Goal: Task Accomplishment & Management: Use online tool/utility

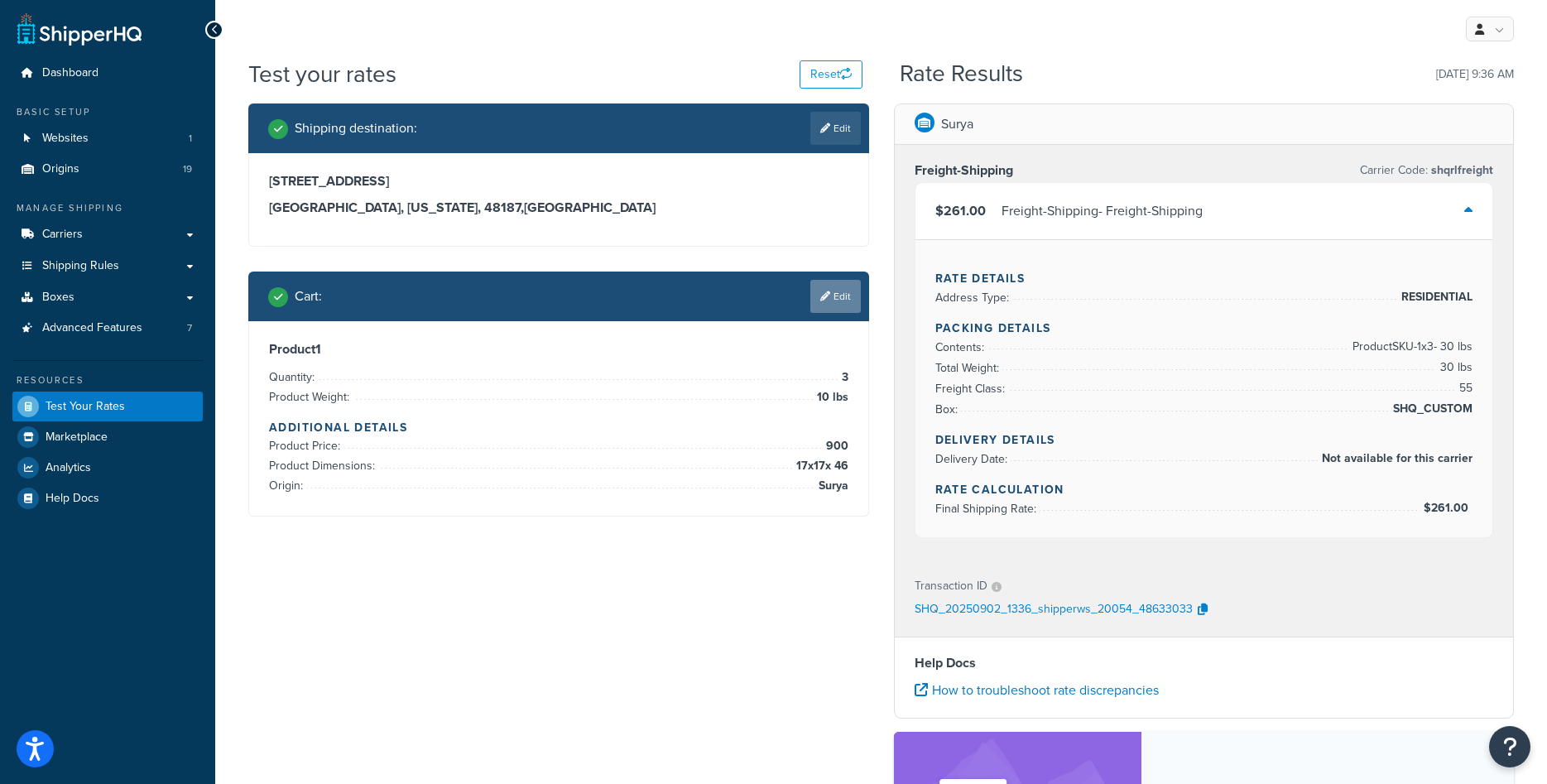
click at [840, 291] on link "Edit" at bounding box center [835, 296] width 50 height 33
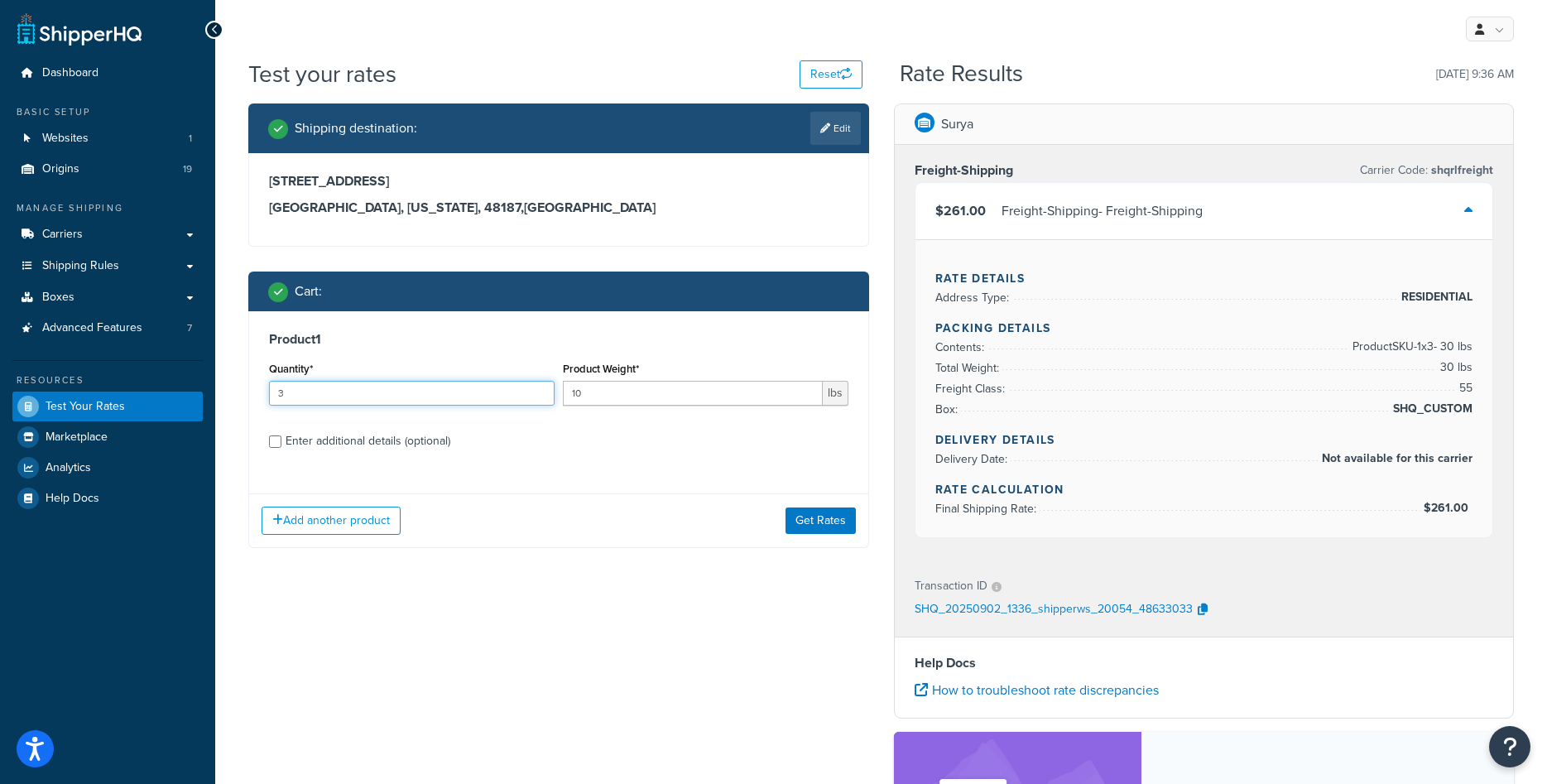
click at [497, 390] on input "3" at bounding box center [411, 393] width 286 height 25
type input "1"
click at [389, 439] on div "Enter additional details (optional)" at bounding box center [367, 441] width 164 height 23
click at [281, 439] on input "Enter additional details (optional)" at bounding box center [275, 441] width 12 height 12
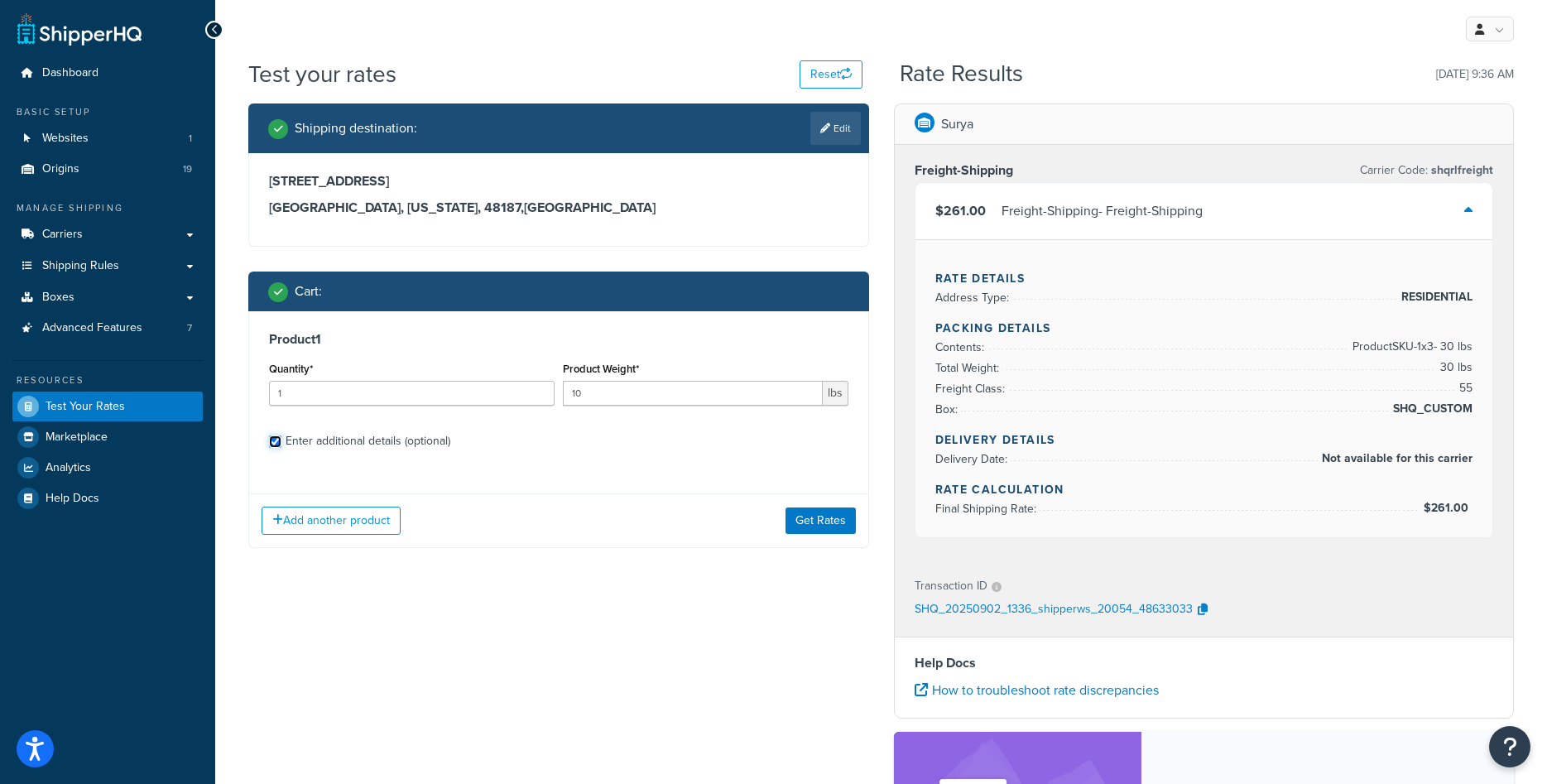
checkbox input "true"
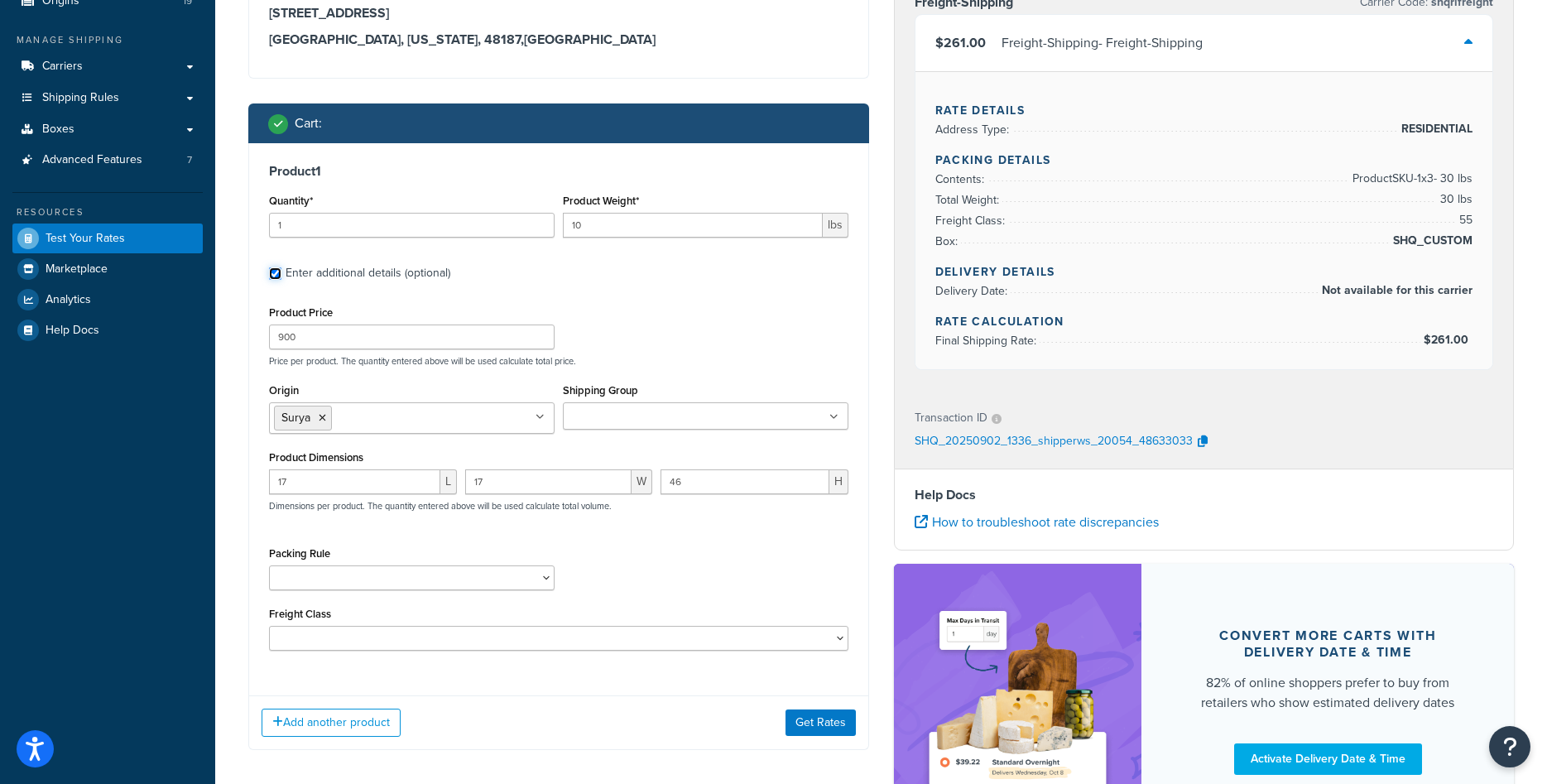
scroll to position [169, 0]
click at [323, 416] on icon at bounding box center [323, 417] width 7 height 10
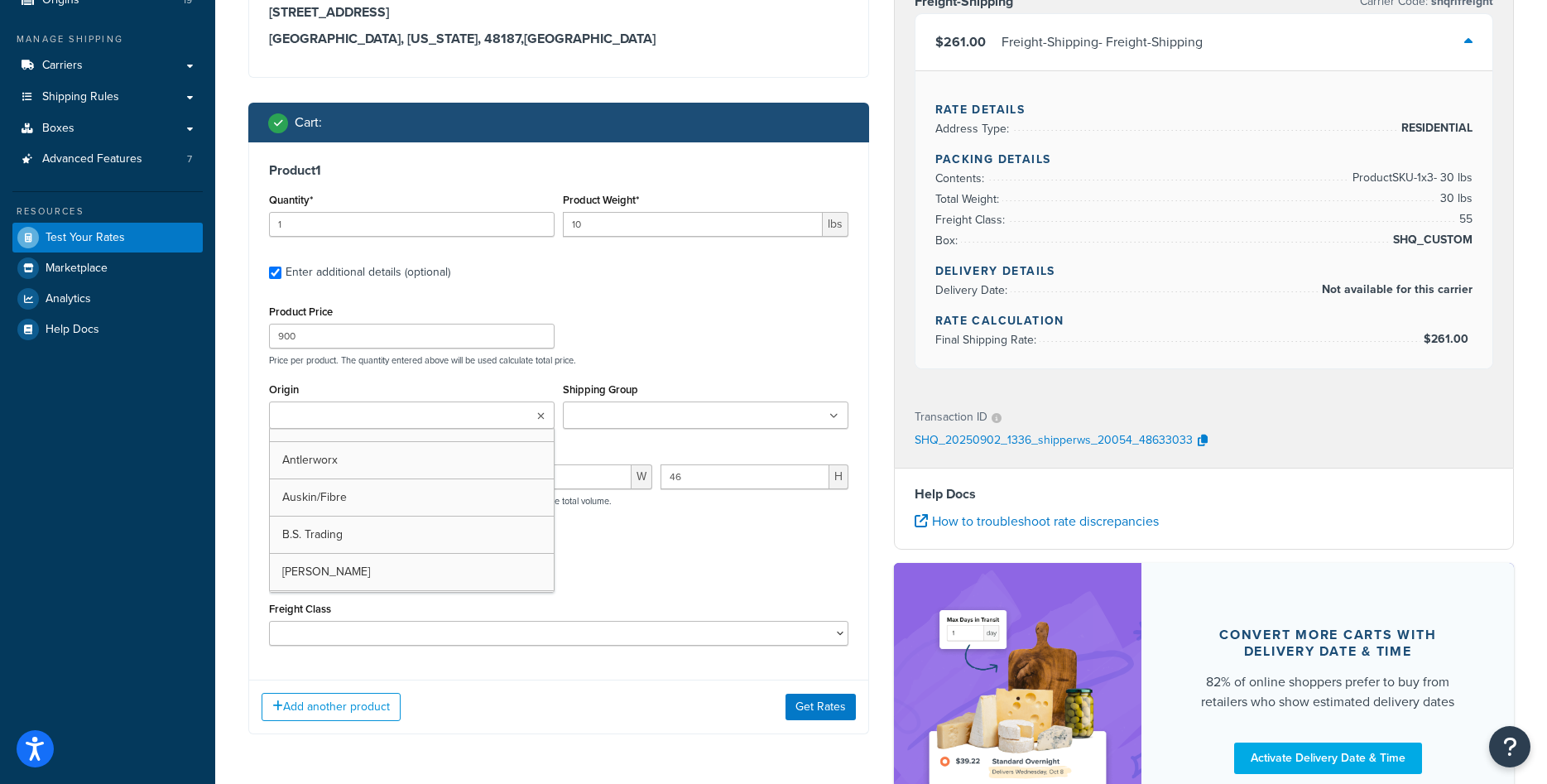
click at [323, 416] on input "Origin" at bounding box center [347, 416] width 147 height 18
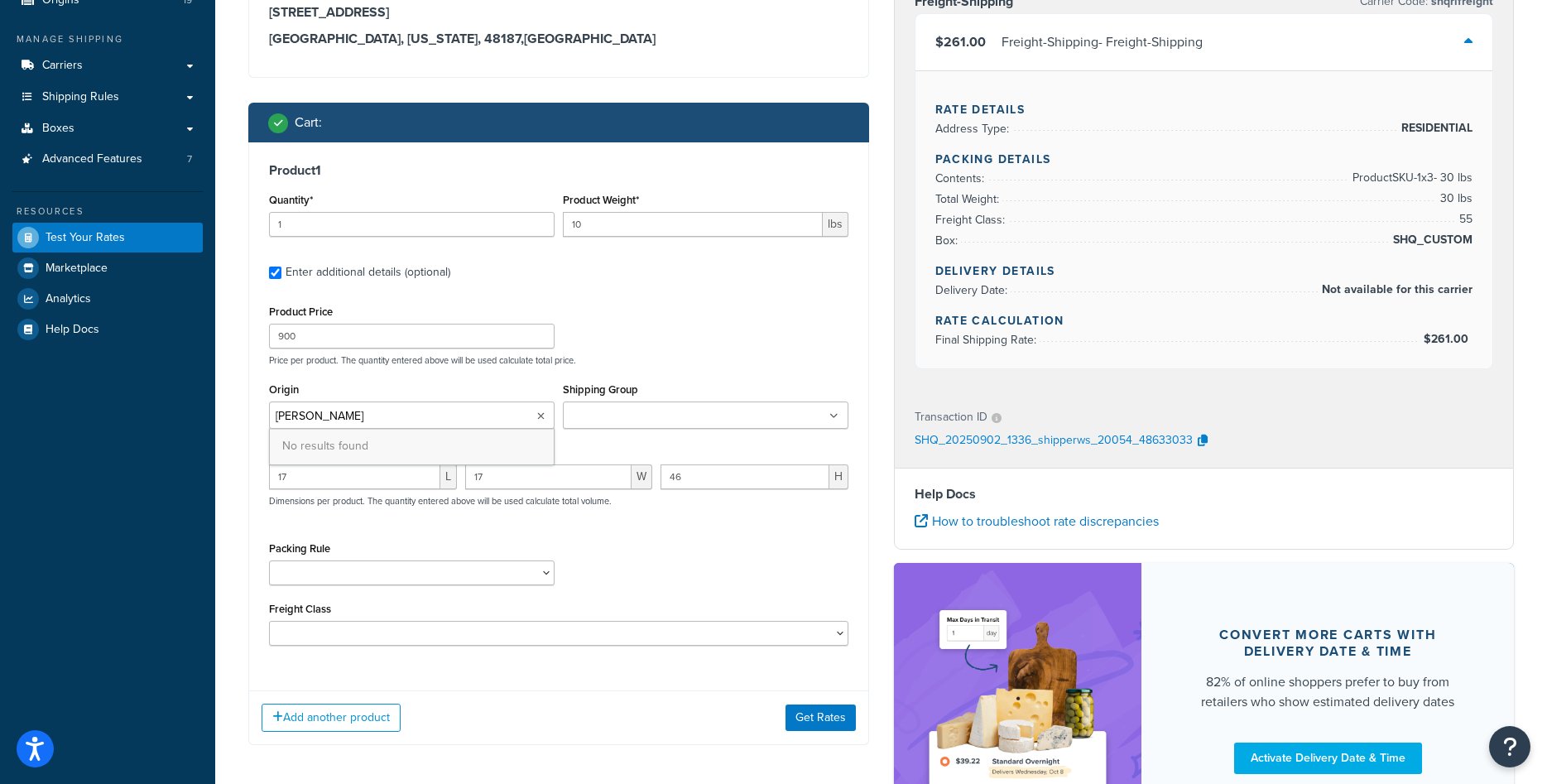
type input "jo"
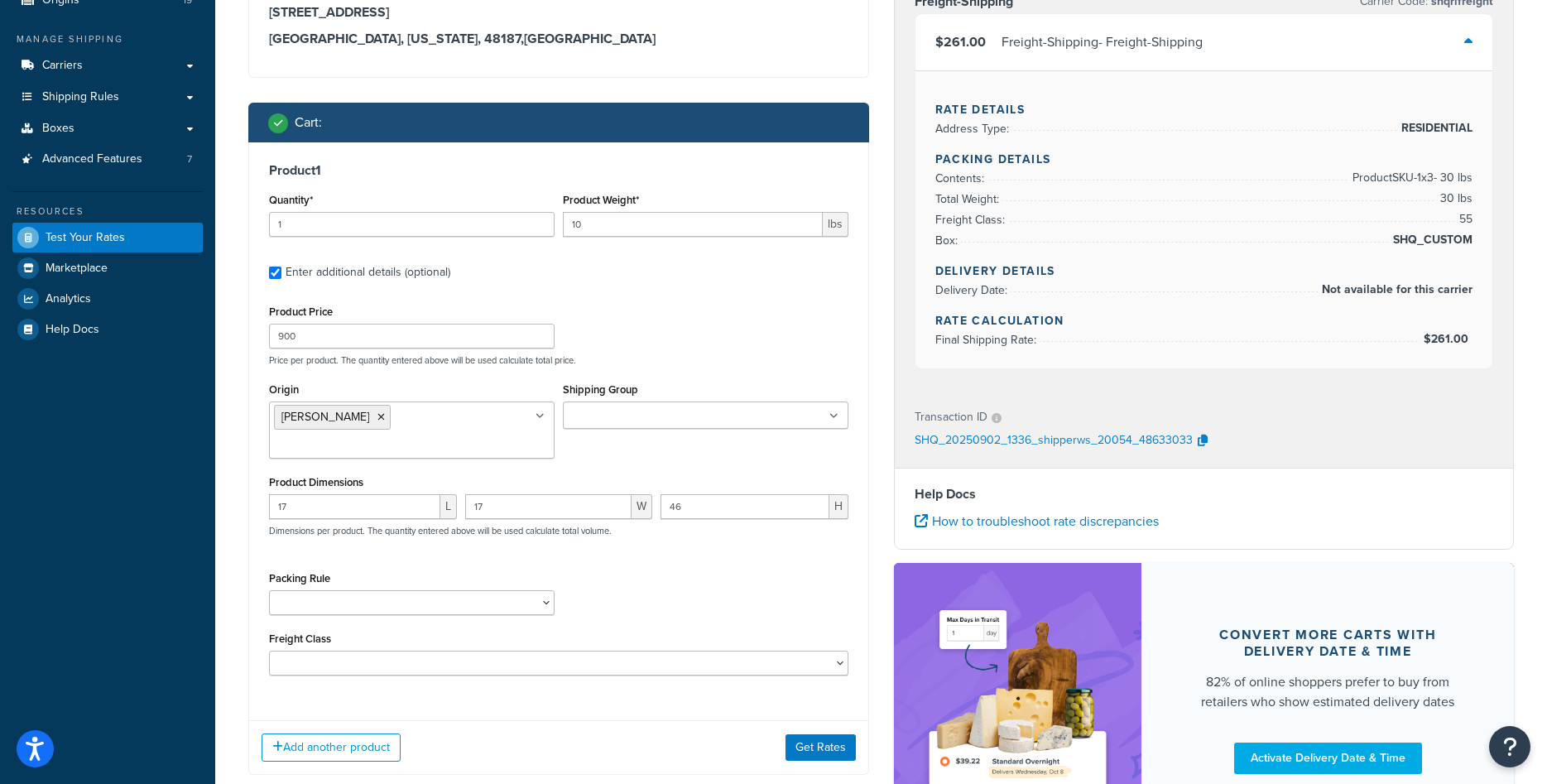
click at [625, 475] on div "Product Dimensions 17 L 17 W 46 H Dimensions per product. The quantity entered …" at bounding box center [558, 512] width 579 height 83
click at [357, 510] on input "17" at bounding box center [354, 506] width 171 height 25
type input "11"
click at [510, 515] on input "17" at bounding box center [548, 506] width 167 height 25
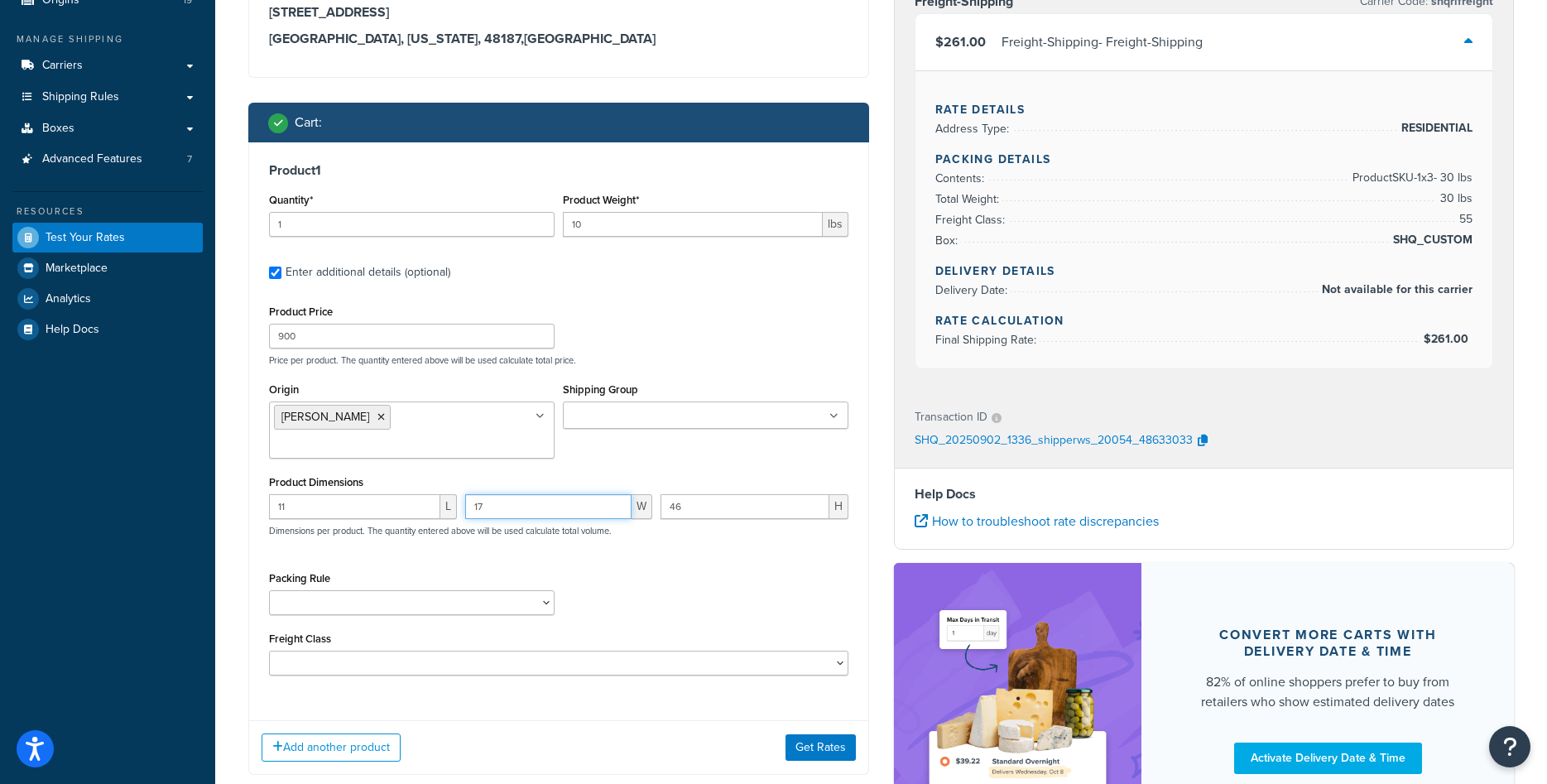
click at [510, 515] on input "17" at bounding box center [548, 506] width 167 height 25
type input "4"
click at [703, 505] on input "46" at bounding box center [744, 506] width 169 height 25
type input "14"
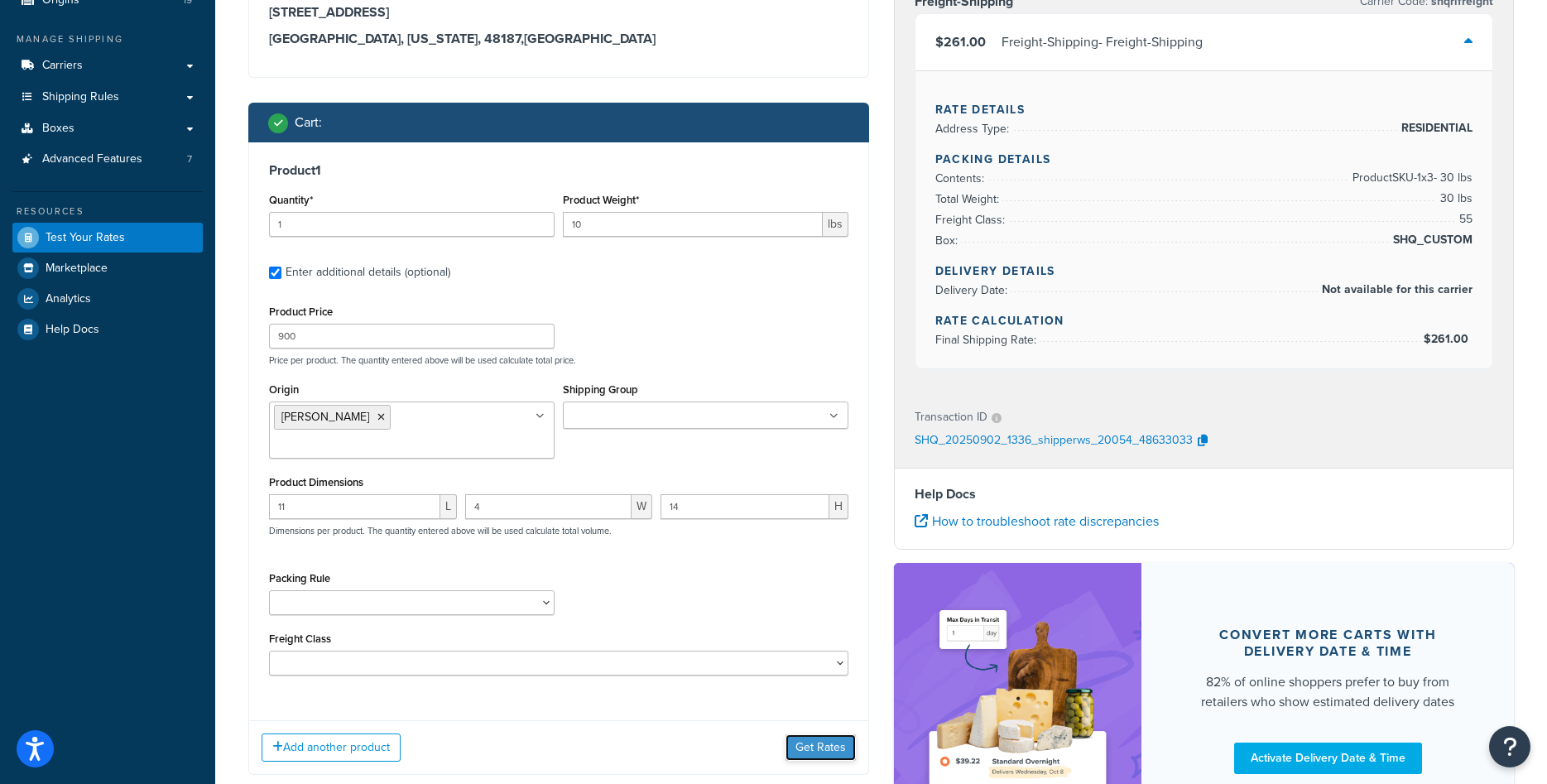
click at [806, 744] on button "Get Rates" at bounding box center [821, 747] width 70 height 26
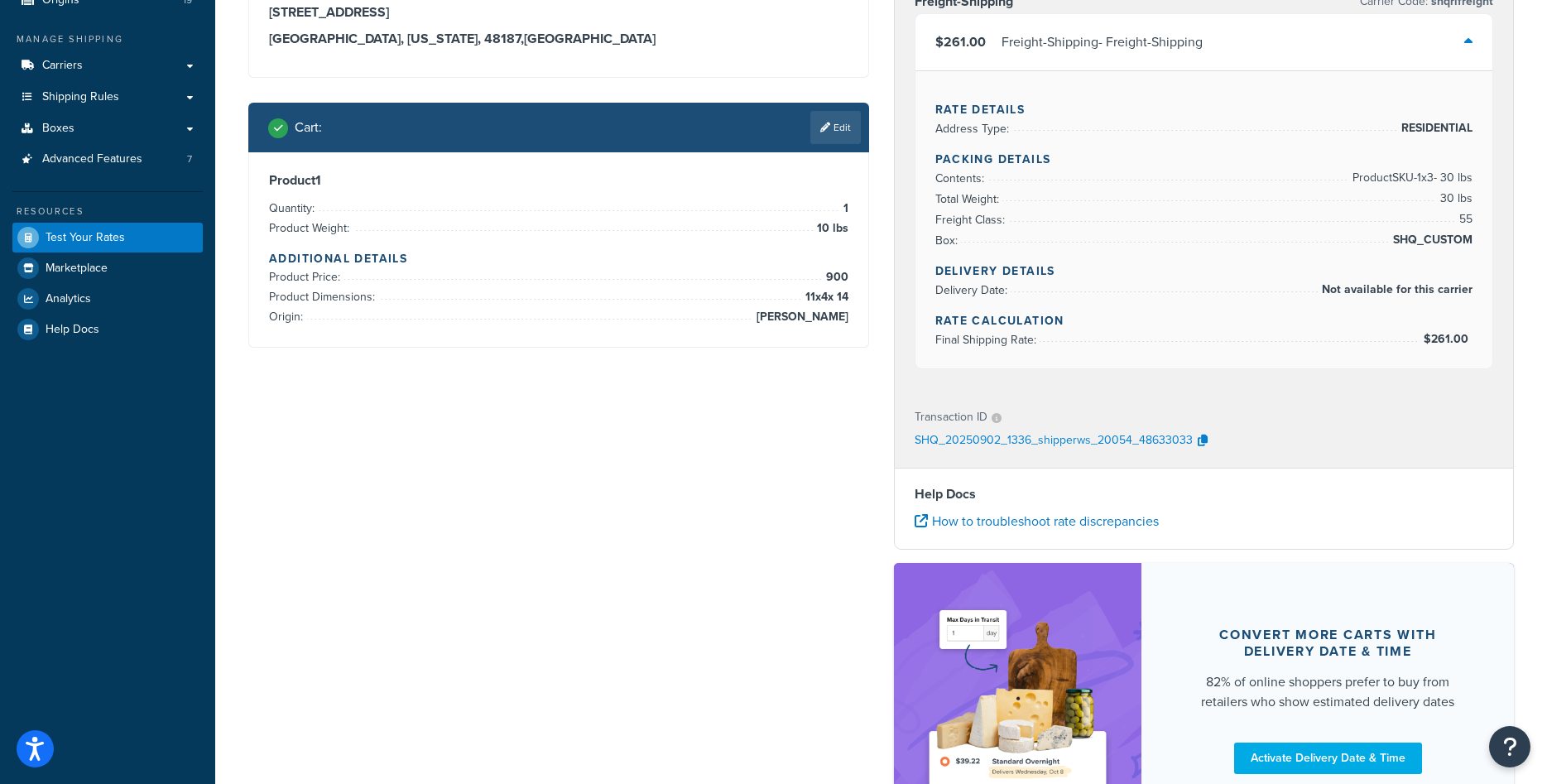
scroll to position [0, 0]
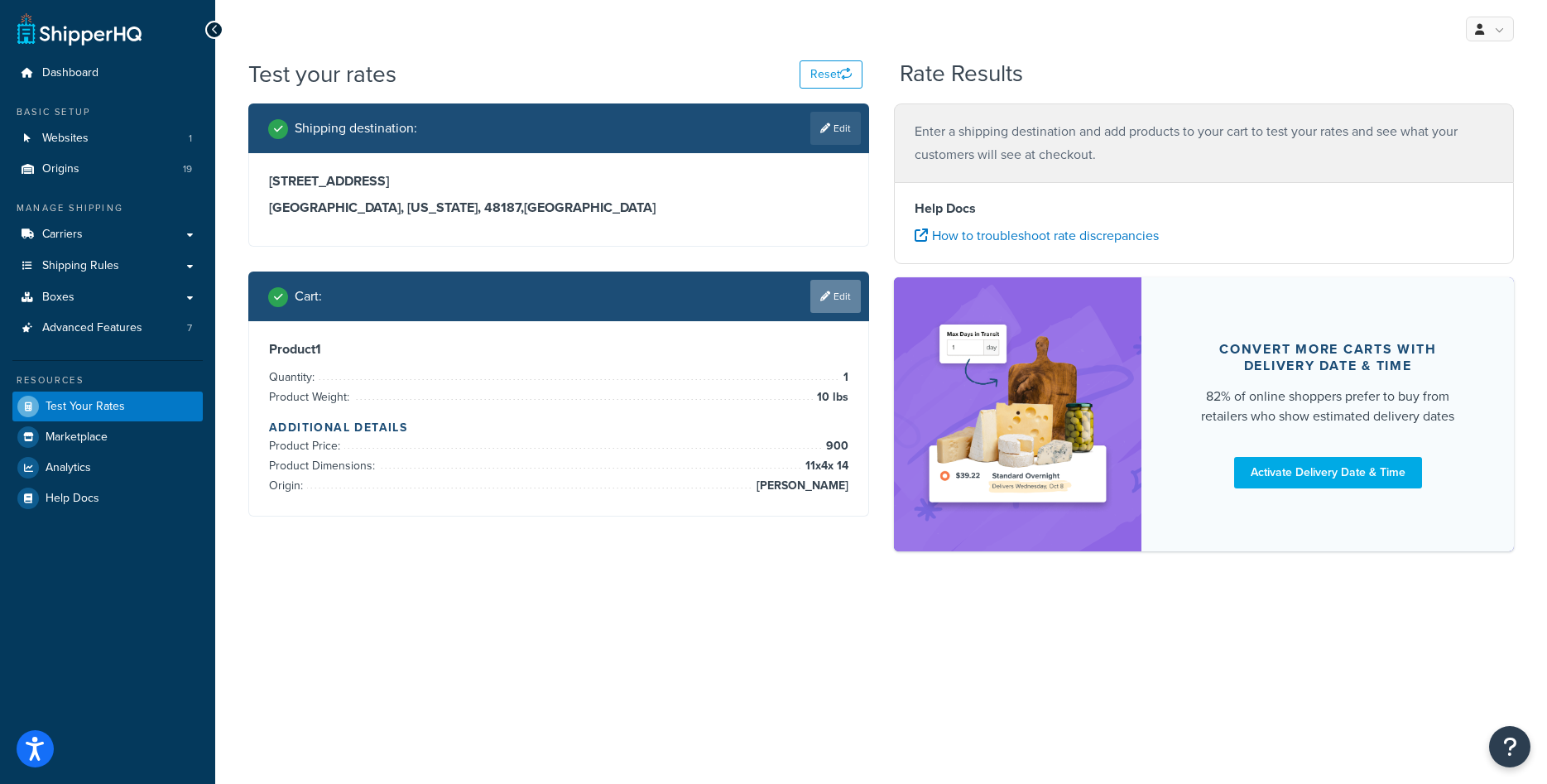
click at [832, 293] on link "Edit" at bounding box center [835, 296] width 50 height 33
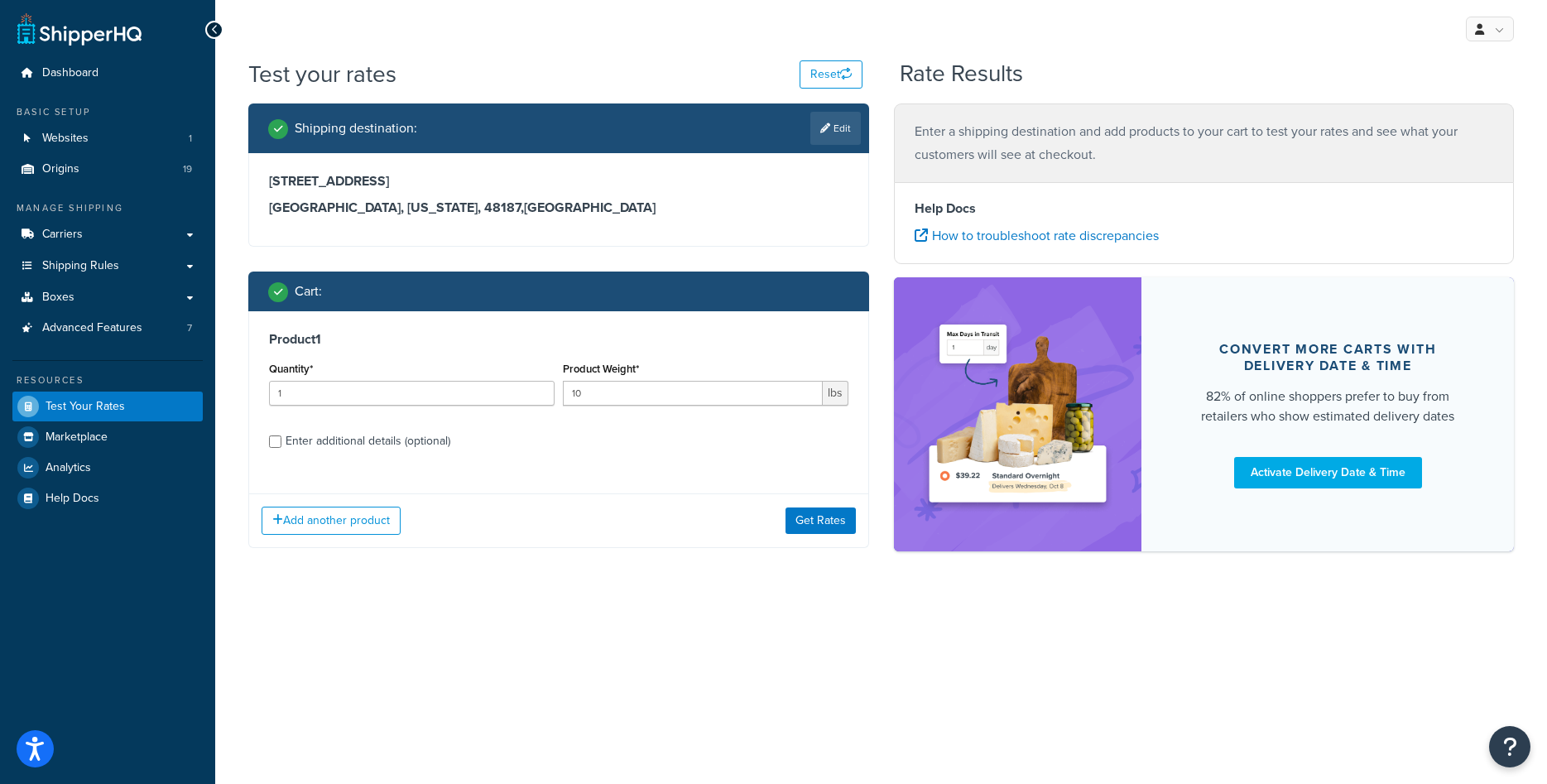
click at [425, 439] on div "Enter additional details (optional)" at bounding box center [367, 441] width 164 height 23
click at [281, 439] on input "Enter additional details (optional)" at bounding box center [275, 441] width 12 height 12
checkbox input "true"
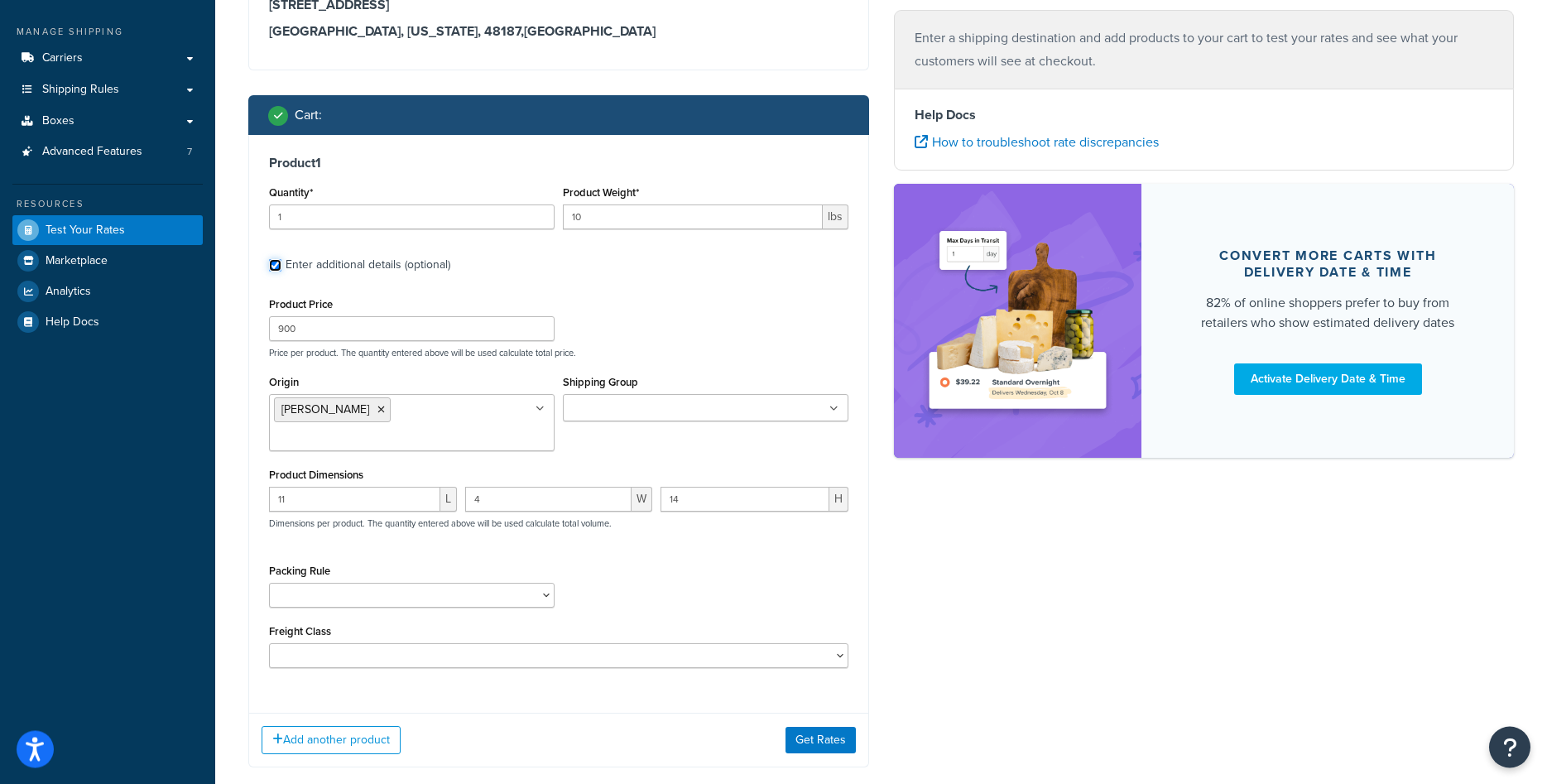
scroll to position [269, 0]
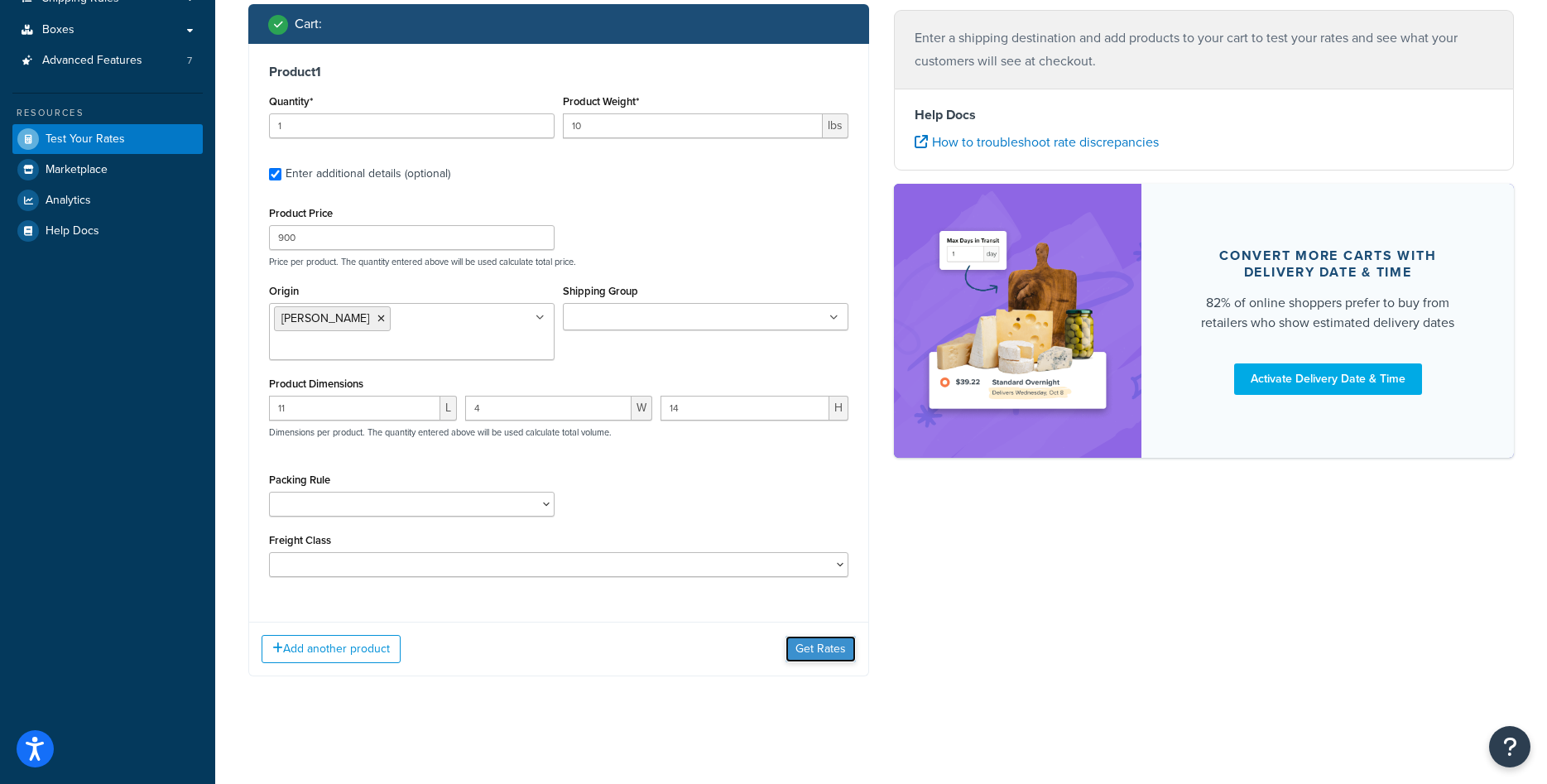
click at [811, 643] on button "Get Rates" at bounding box center [821, 649] width 70 height 26
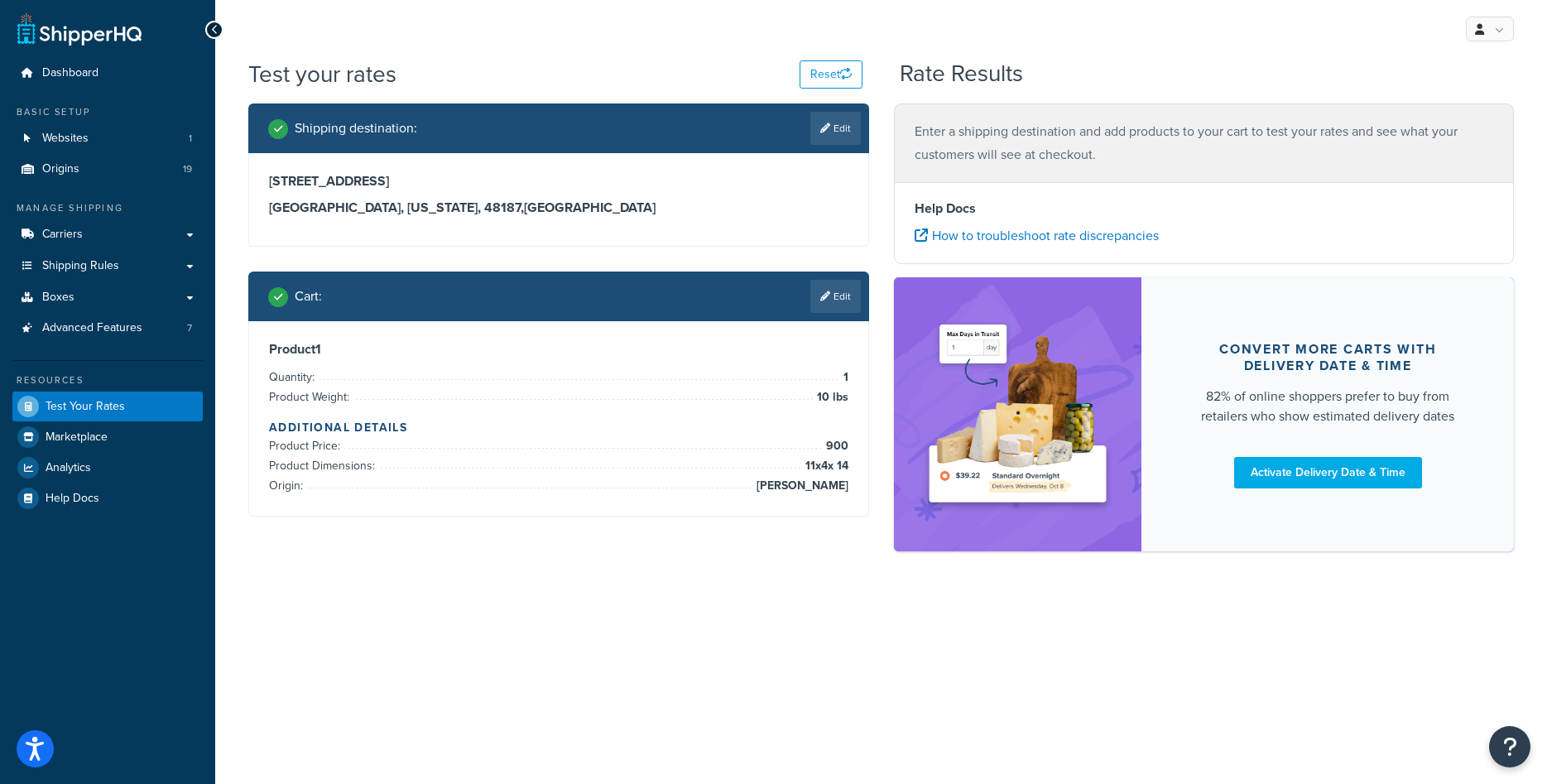
scroll to position [0, 0]
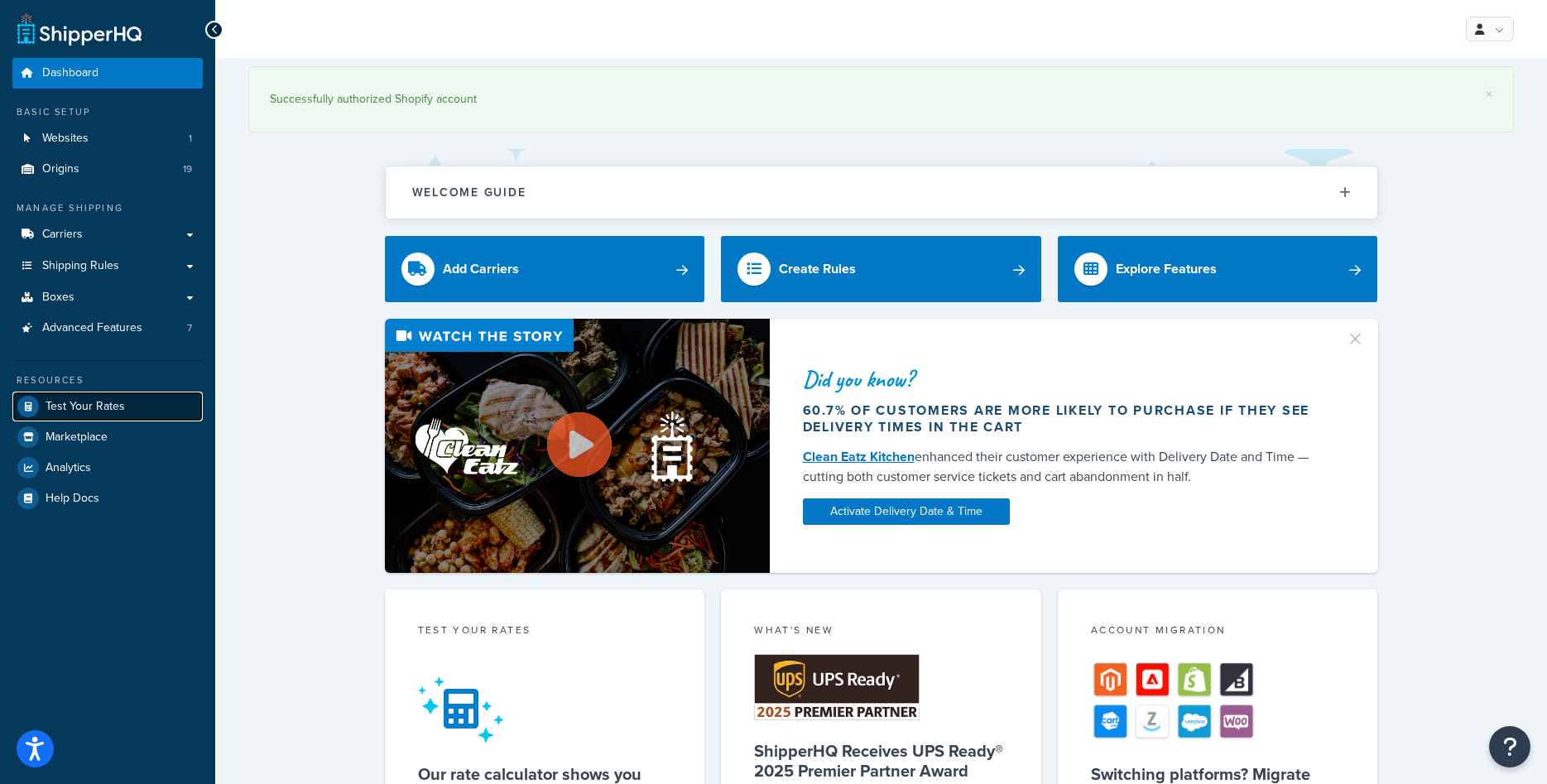
click at [95, 403] on span "Test Your Rates" at bounding box center [85, 407] width 79 height 14
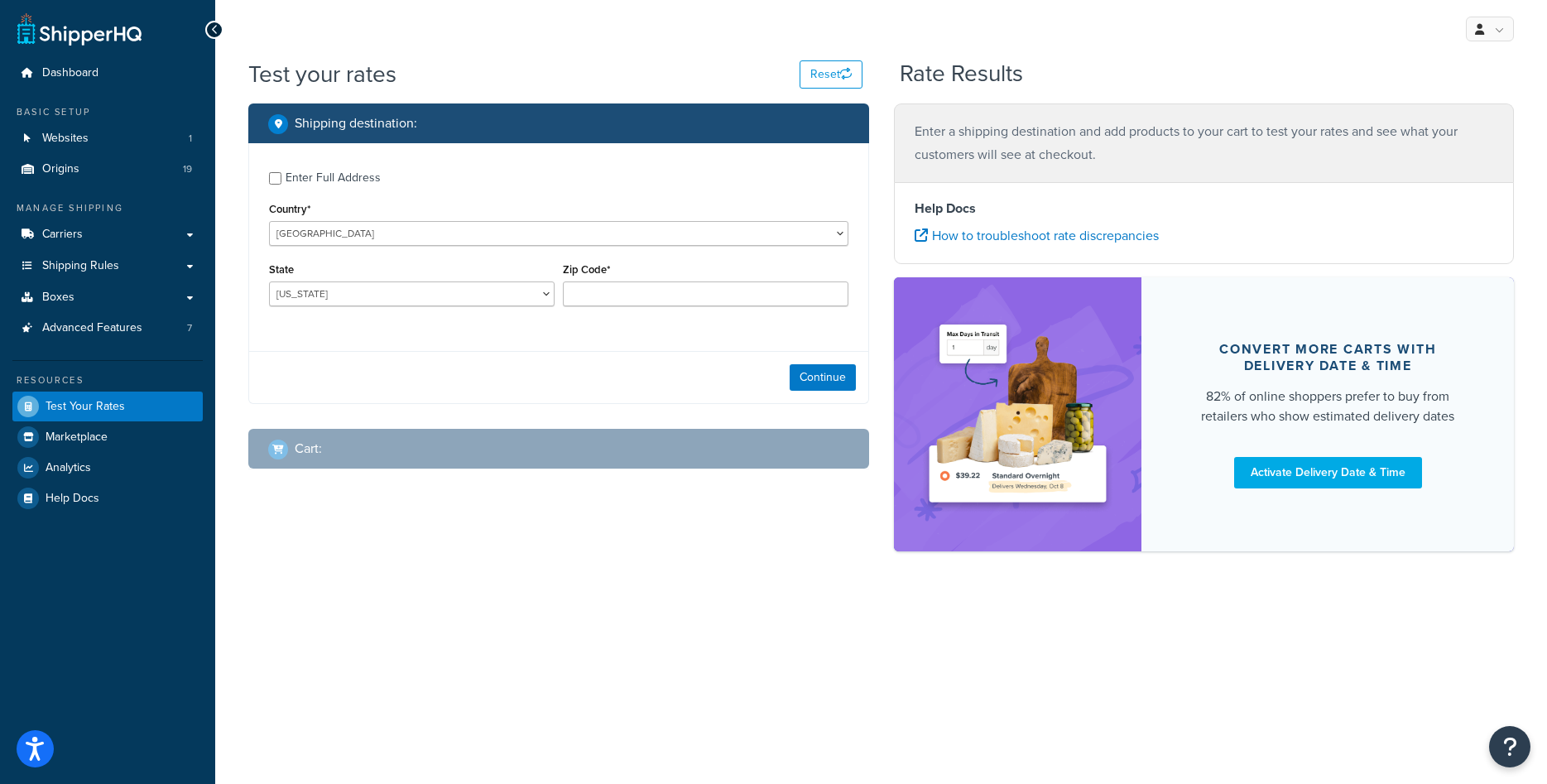
click at [302, 176] on div "Enter Full Address" at bounding box center [333, 178] width 95 height 23
click at [281, 176] on input "Enter Full Address" at bounding box center [275, 178] width 12 height 12
checkbox input "true"
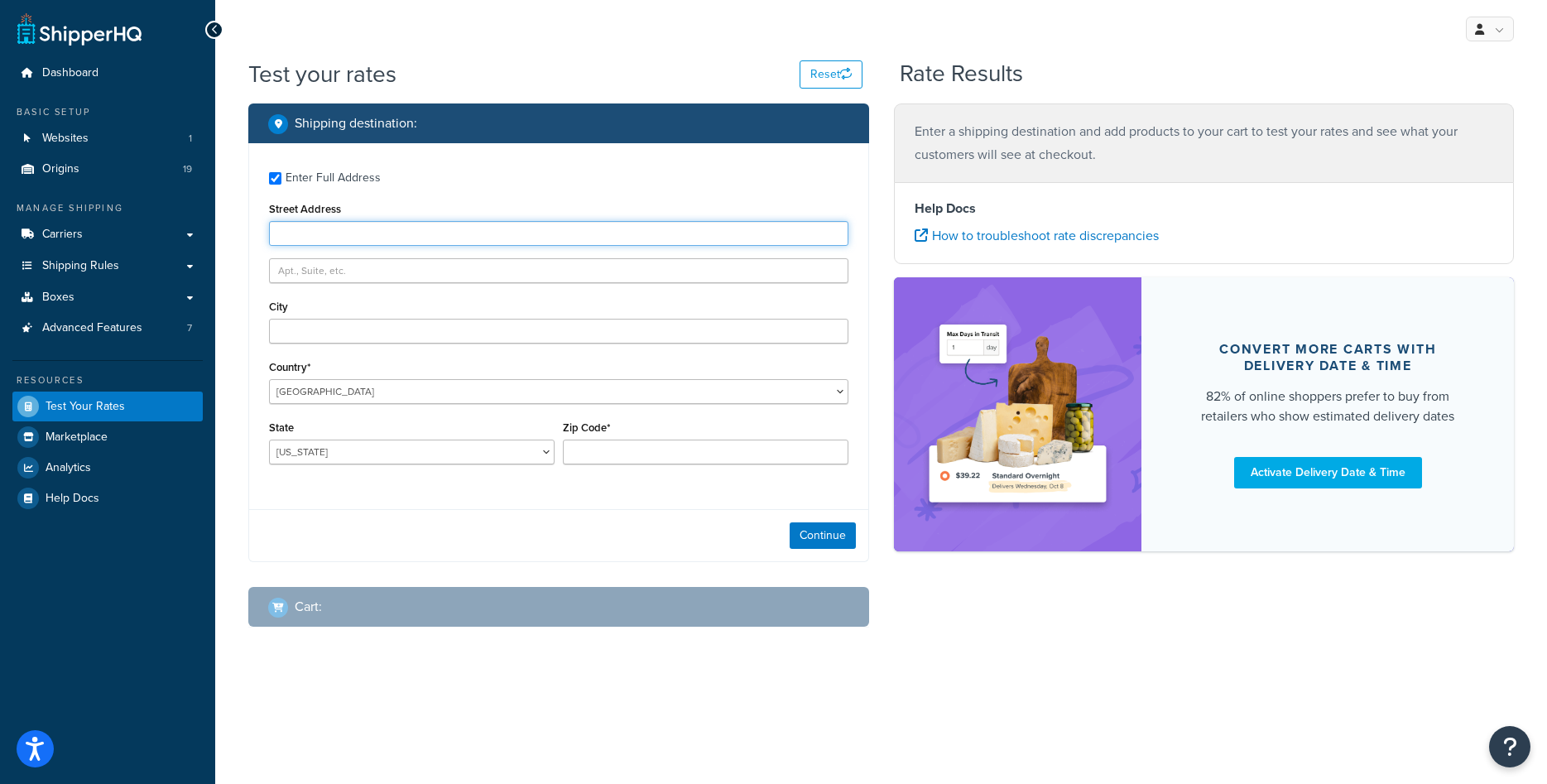
click at [334, 246] on input "Street Address" at bounding box center [558, 233] width 579 height 25
type input "1416 Whittier Drive"
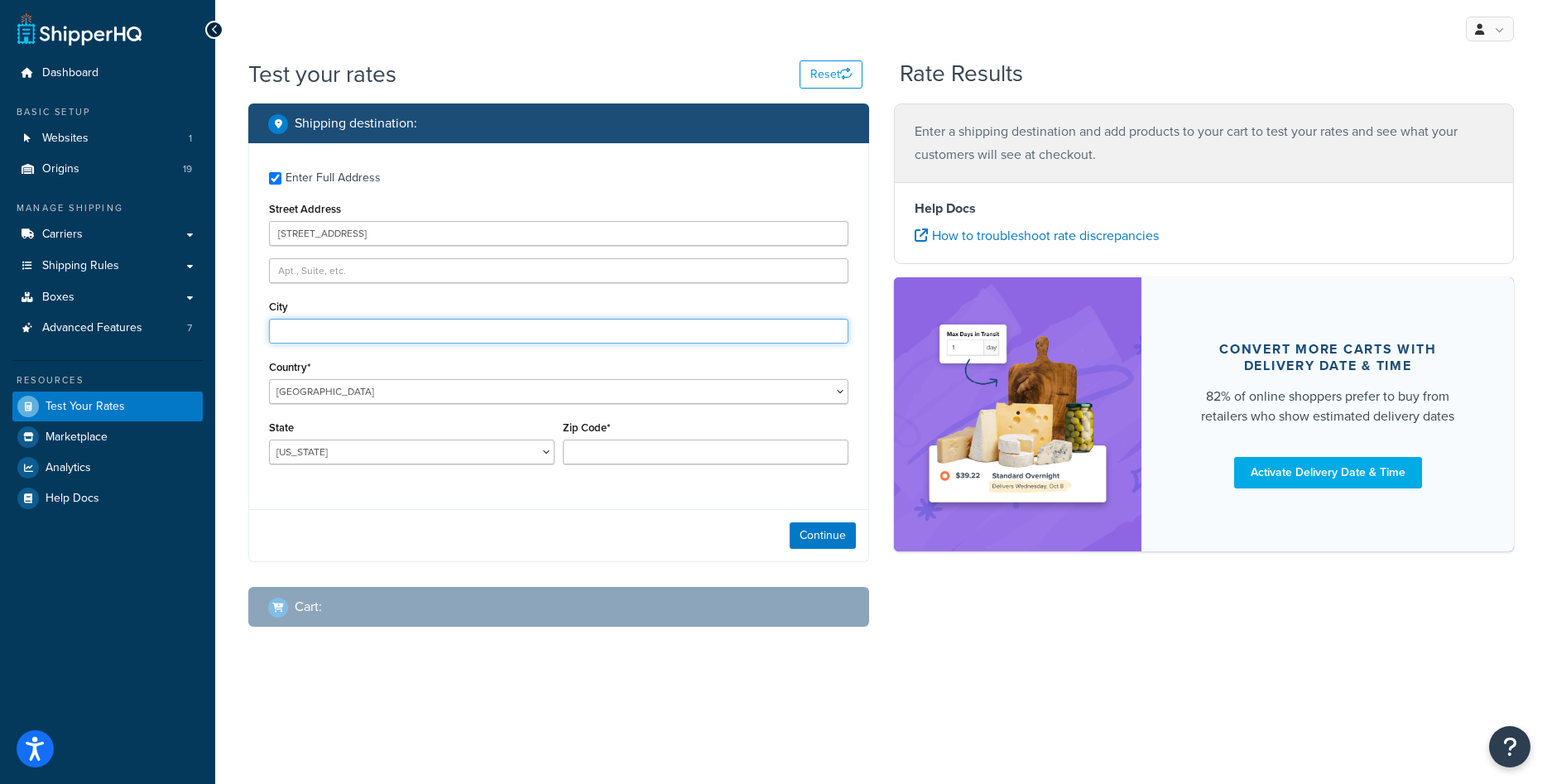
type input "Canton"
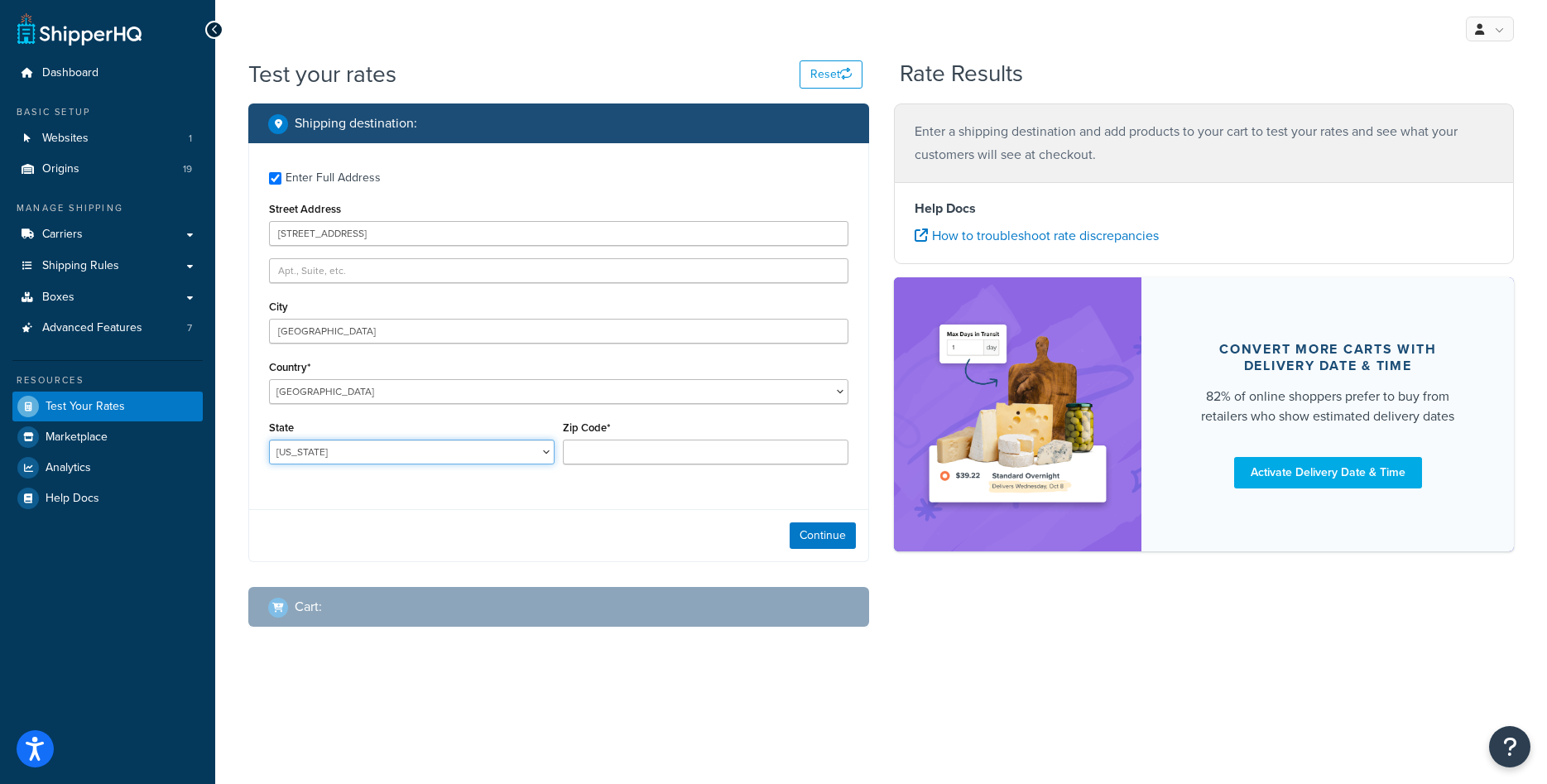
select select "MI"
type input "48187"
click at [819, 532] on button "Continue" at bounding box center [822, 535] width 66 height 26
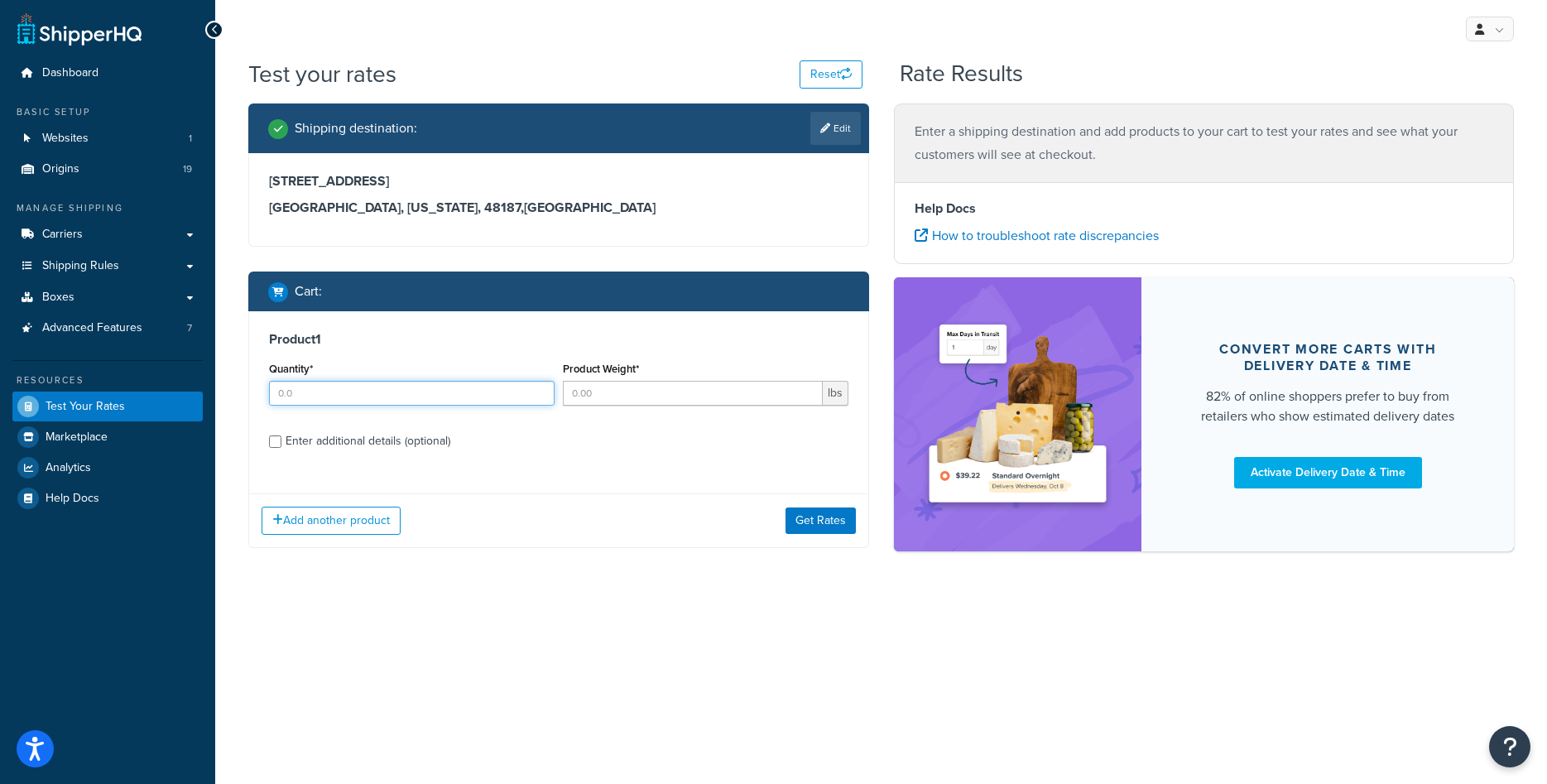
click at [446, 386] on input "Quantity*" at bounding box center [411, 393] width 286 height 25
type input "1"
click at [627, 389] on input "Product Weight*" at bounding box center [693, 393] width 260 height 25
type input "10"
click at [421, 440] on div "Enter additional details (optional)" at bounding box center [367, 441] width 164 height 23
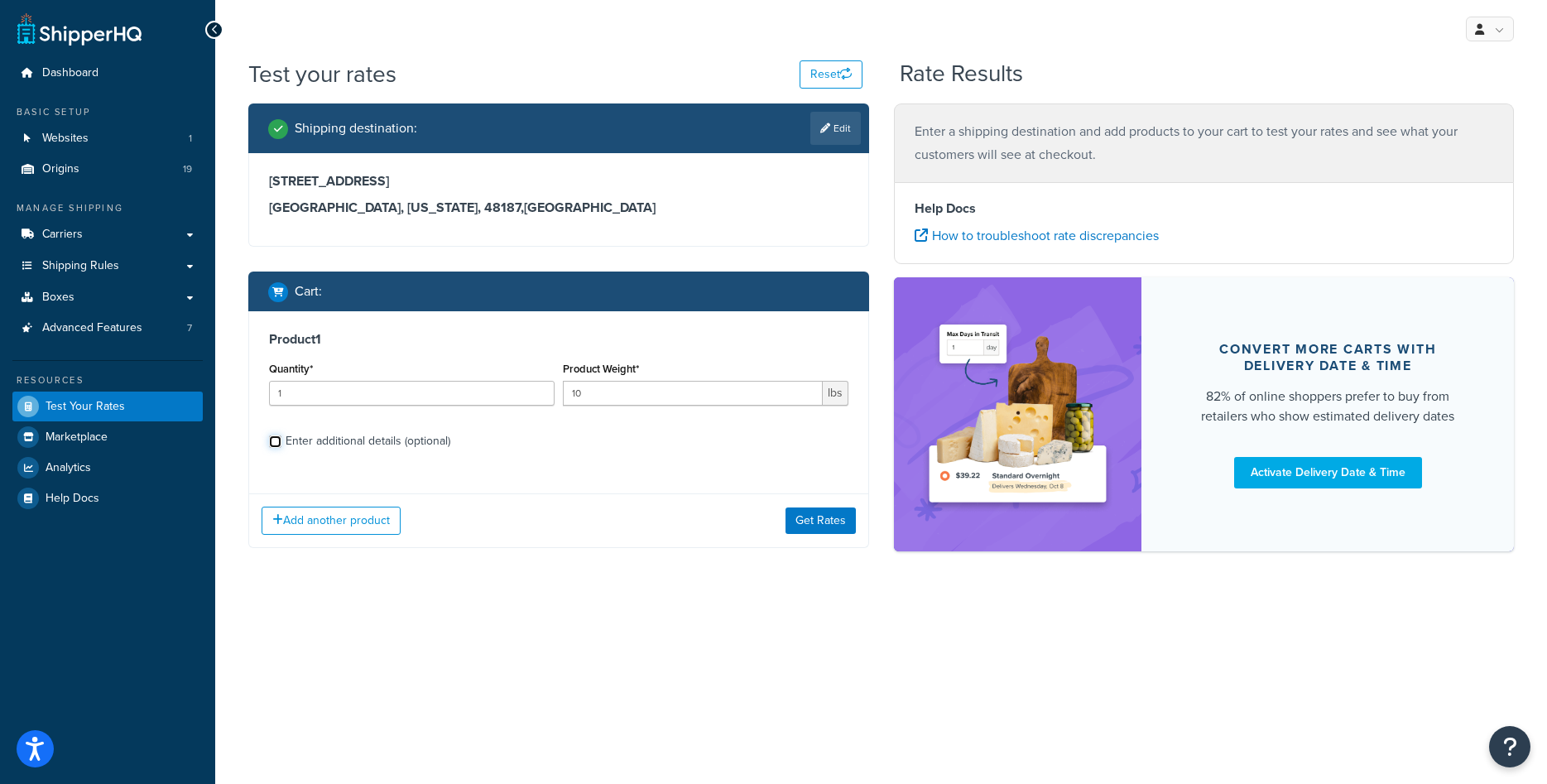
click at [281, 440] on input "Enter additional details (optional)" at bounding box center [275, 441] width 12 height 12
checkbox input "true"
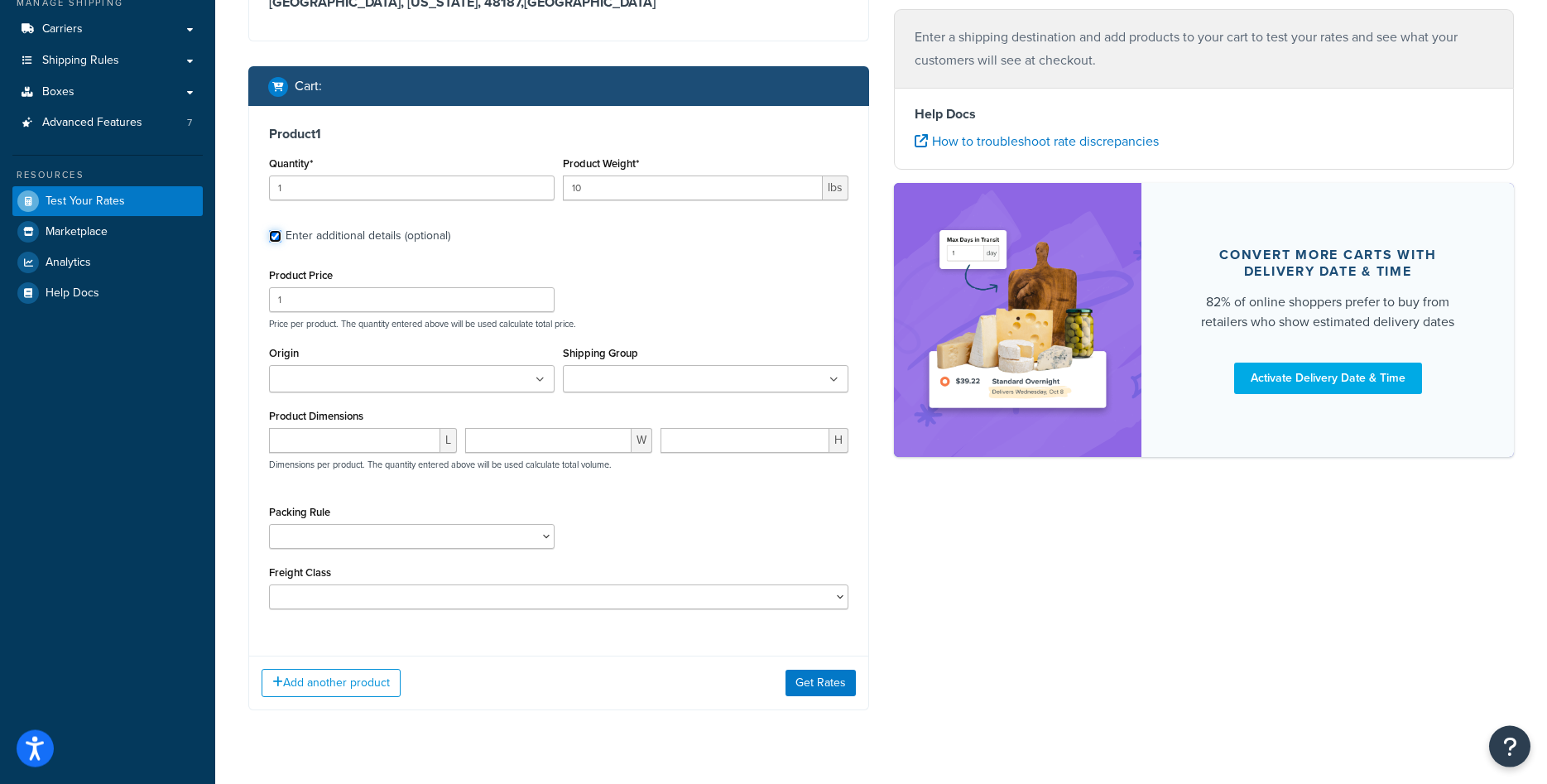
scroll to position [239, 0]
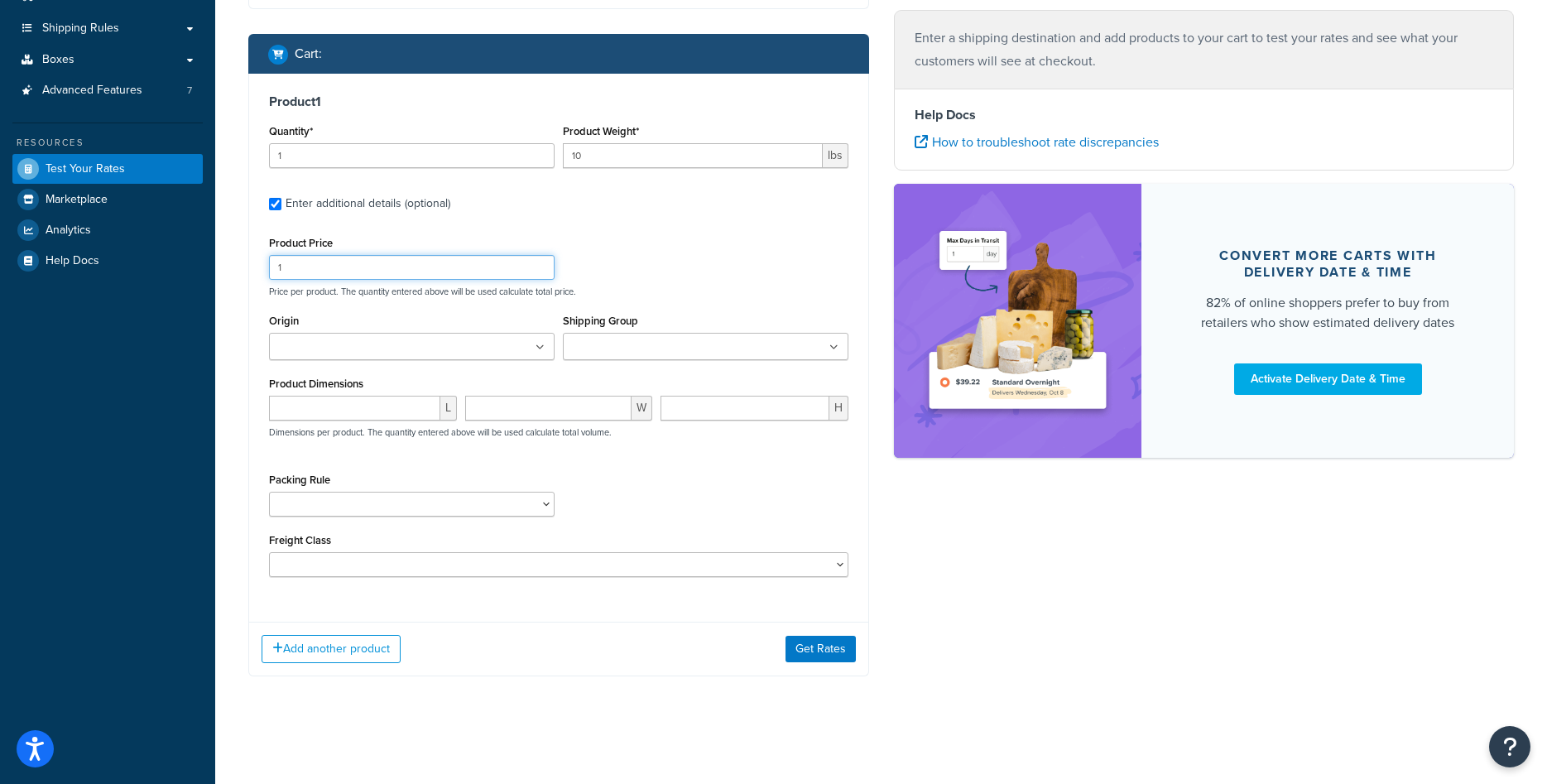
click at [404, 267] on input "1" at bounding box center [411, 267] width 286 height 25
type input "1"
type input "500"
click at [350, 338] on input "Origin" at bounding box center [347, 347] width 147 height 18
type input "john"
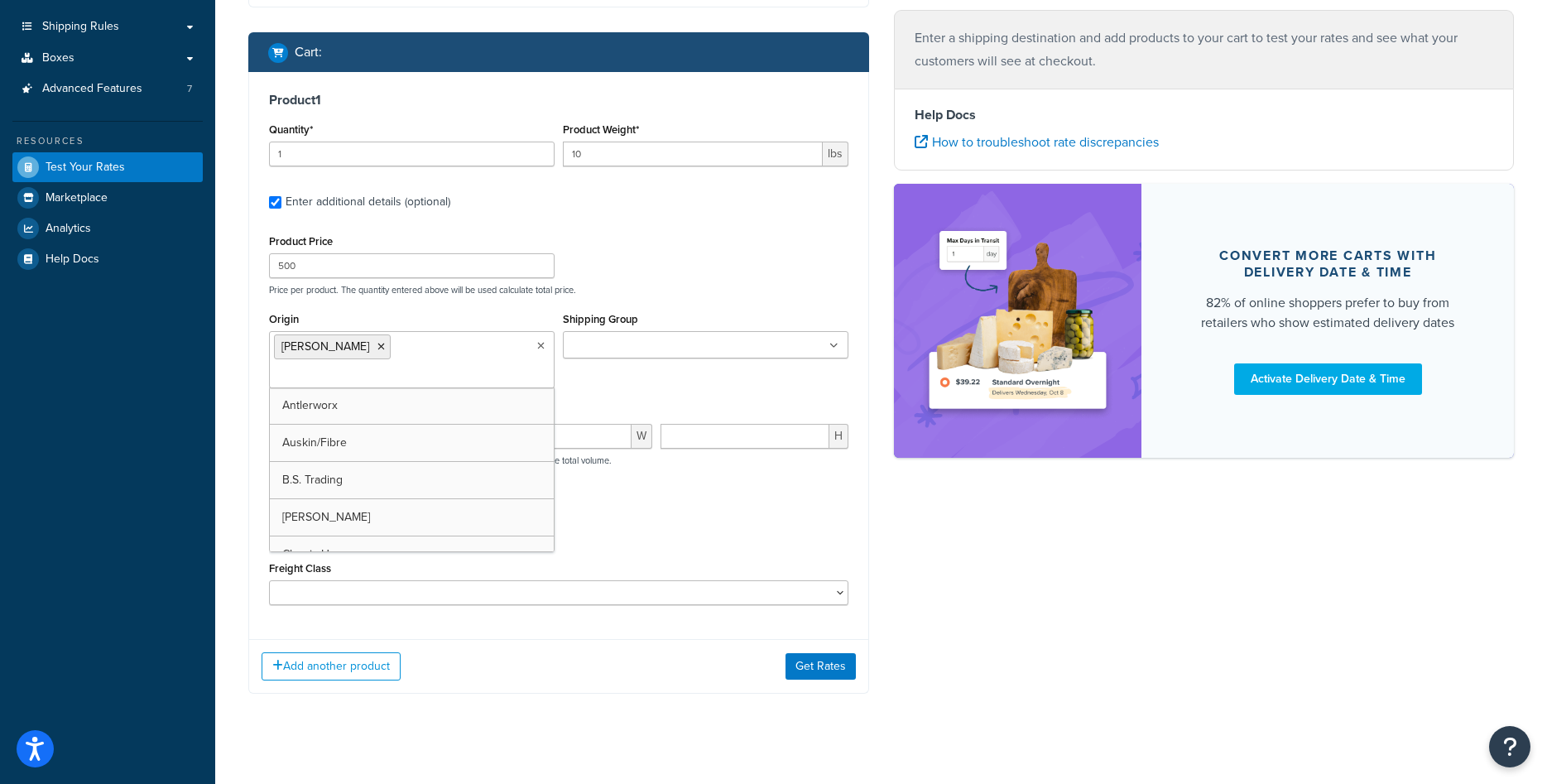
scroll to position [227, 0]
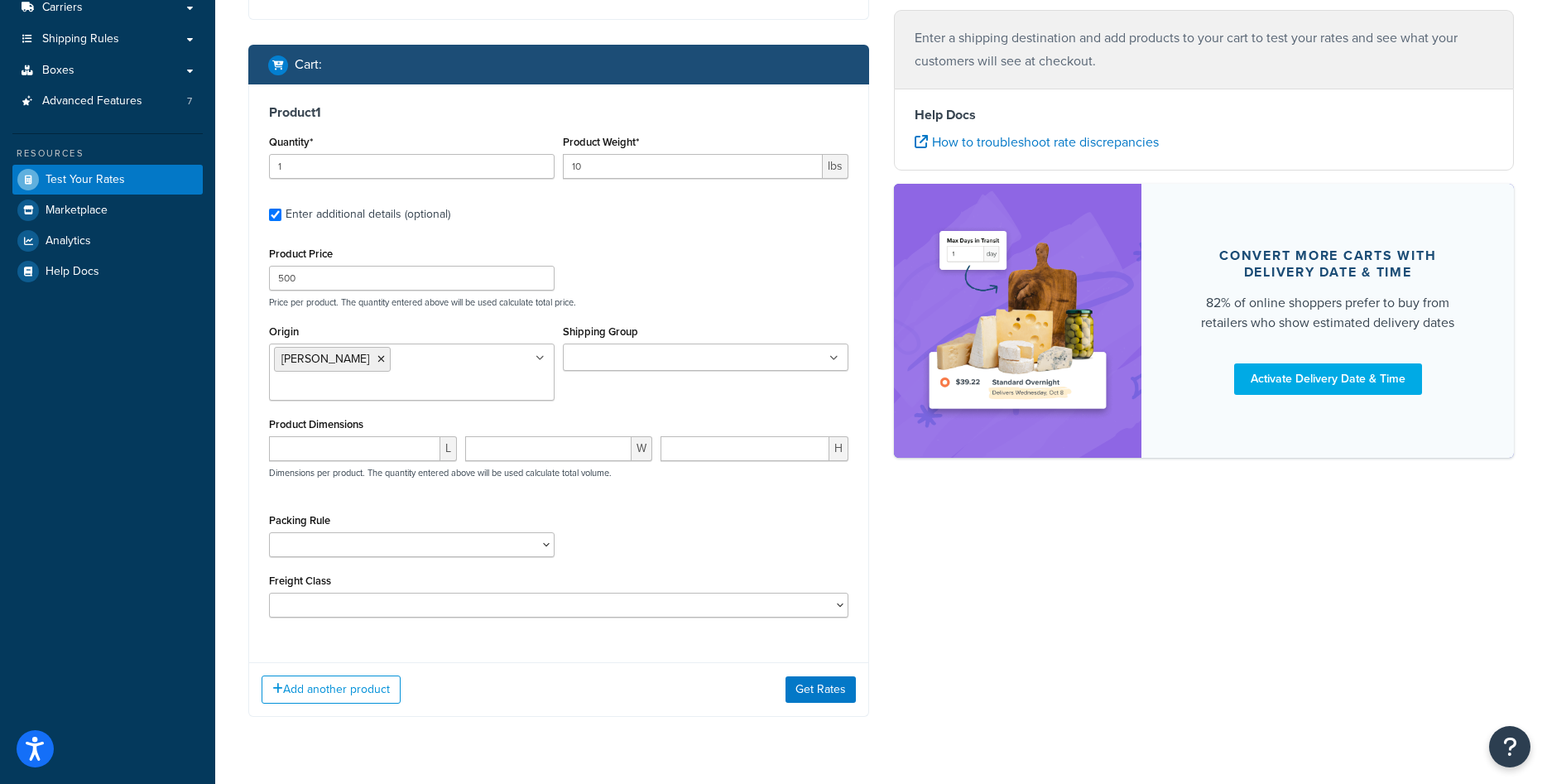
click at [545, 333] on div "Origin Johnny Vacay Antlerworx Auskin/Fibre B.S. Trading Bernhardt Classic Home…" at bounding box center [411, 359] width 286 height 80
click at [351, 442] on input "number" at bounding box center [354, 448] width 171 height 25
type input "11"
click at [493, 444] on input "number" at bounding box center [548, 448] width 167 height 25
type input "4"
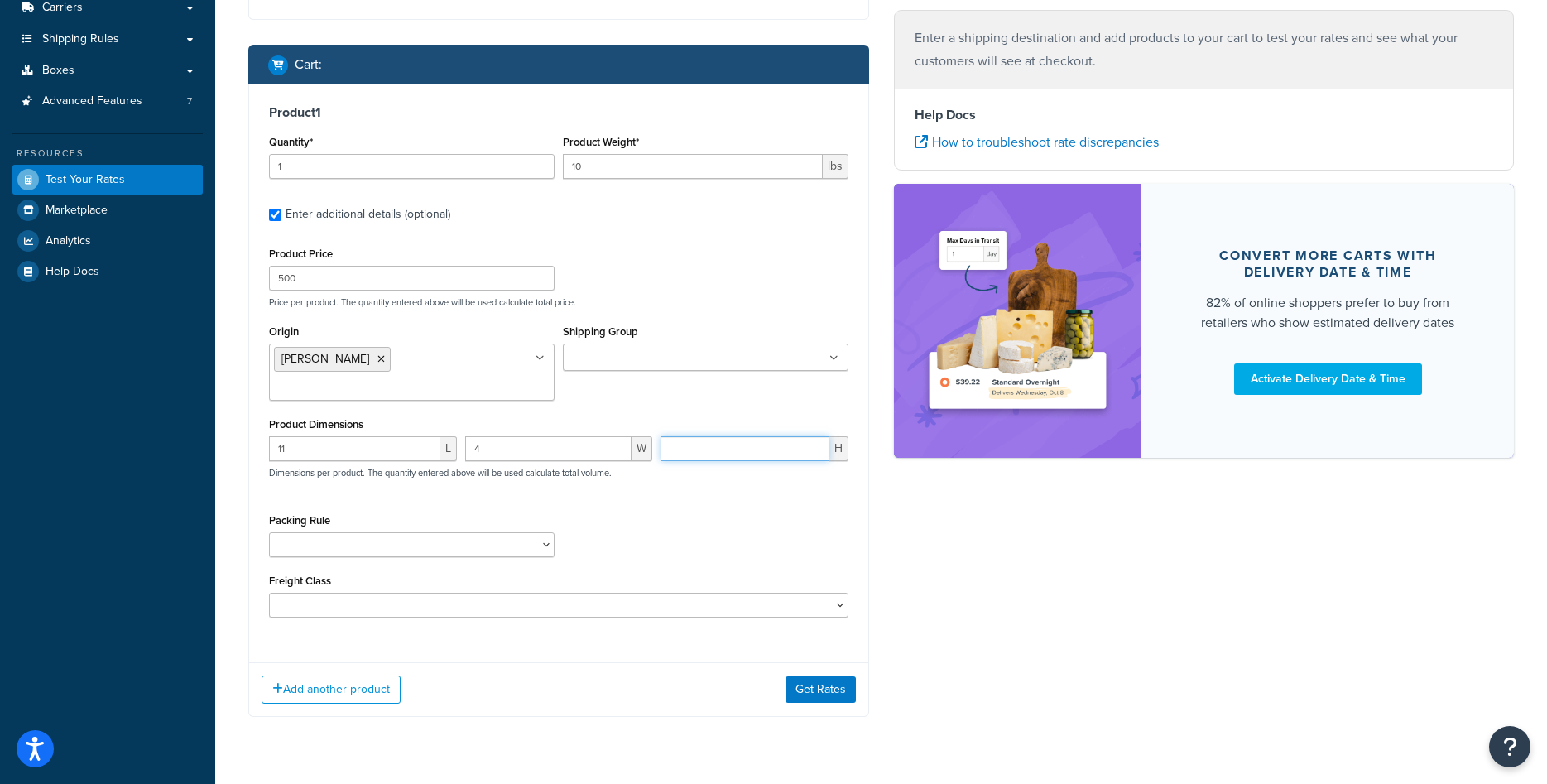
click at [689, 456] on input "number" at bounding box center [744, 448] width 169 height 25
type input "14"
click at [824, 698] on button "Get Rates" at bounding box center [821, 689] width 70 height 26
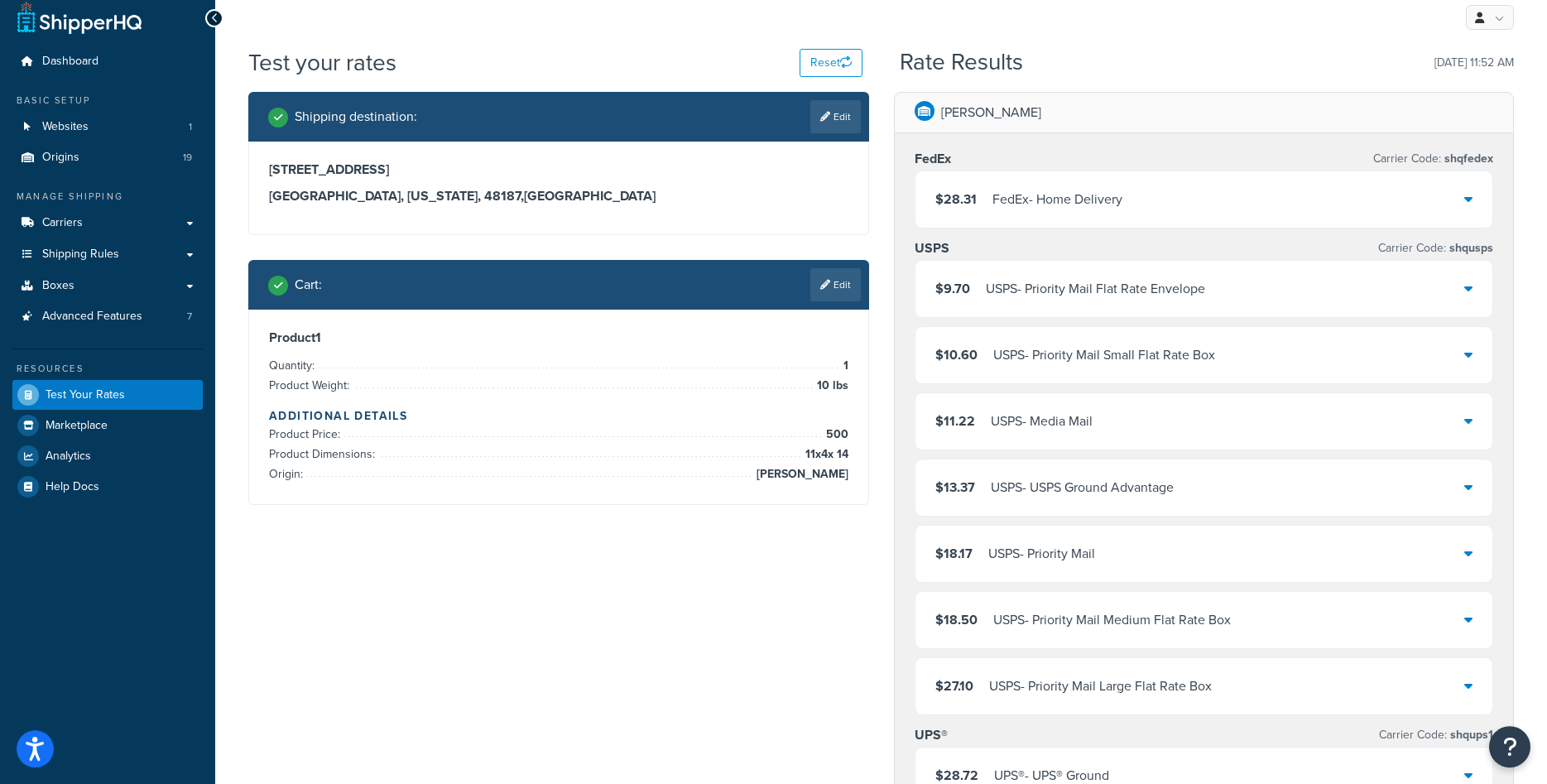
scroll to position [0, 0]
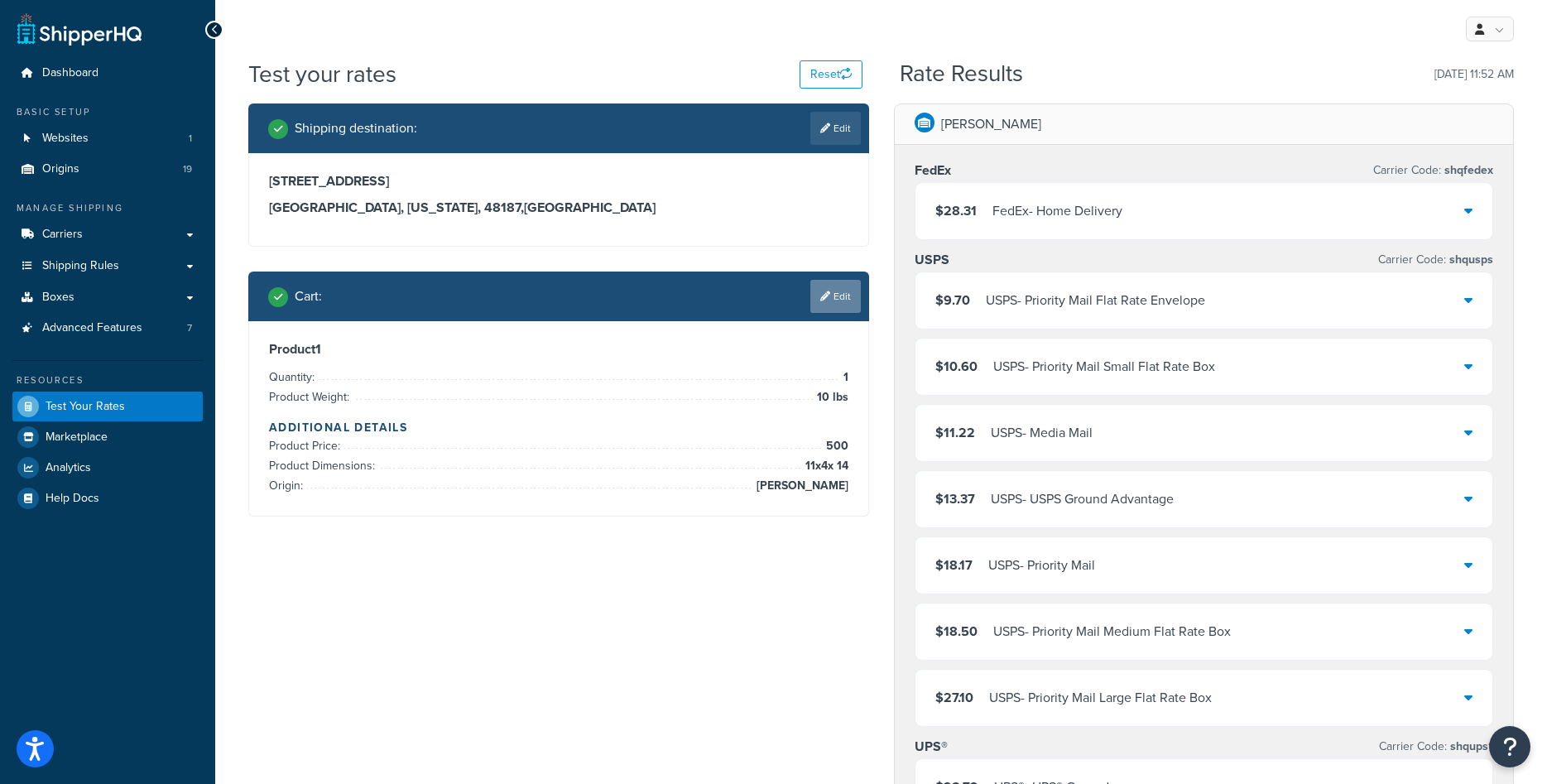
click at [821, 292] on icon at bounding box center [824, 295] width 10 height 10
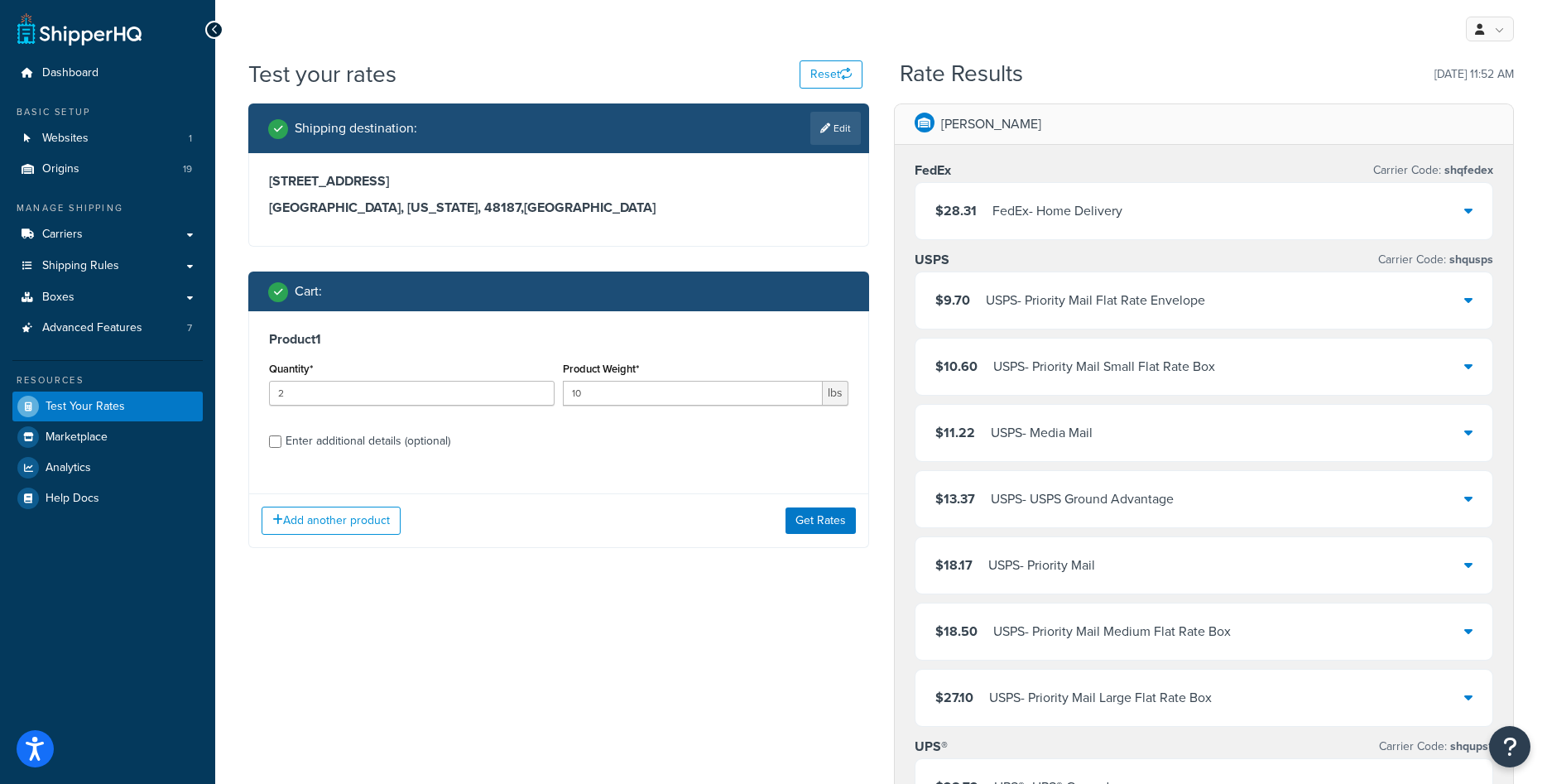
type input "2"
click at [537, 388] on input "2" at bounding box center [411, 393] width 286 height 25
click at [360, 442] on div "Enter additional details (optional)" at bounding box center [367, 441] width 164 height 23
click at [281, 442] on input "Enter additional details (optional)" at bounding box center [275, 441] width 12 height 12
checkbox input "true"
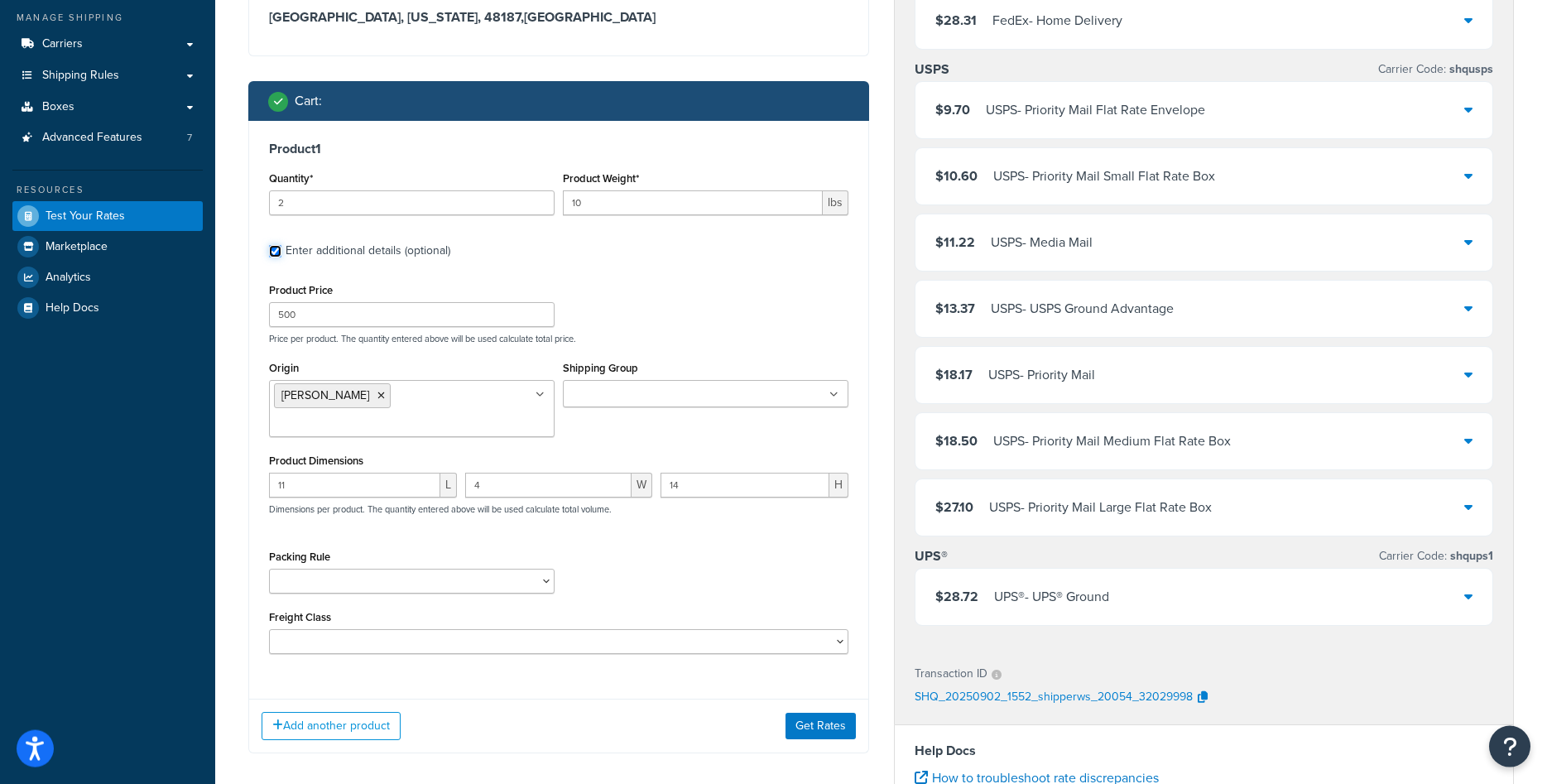
scroll to position [192, 0]
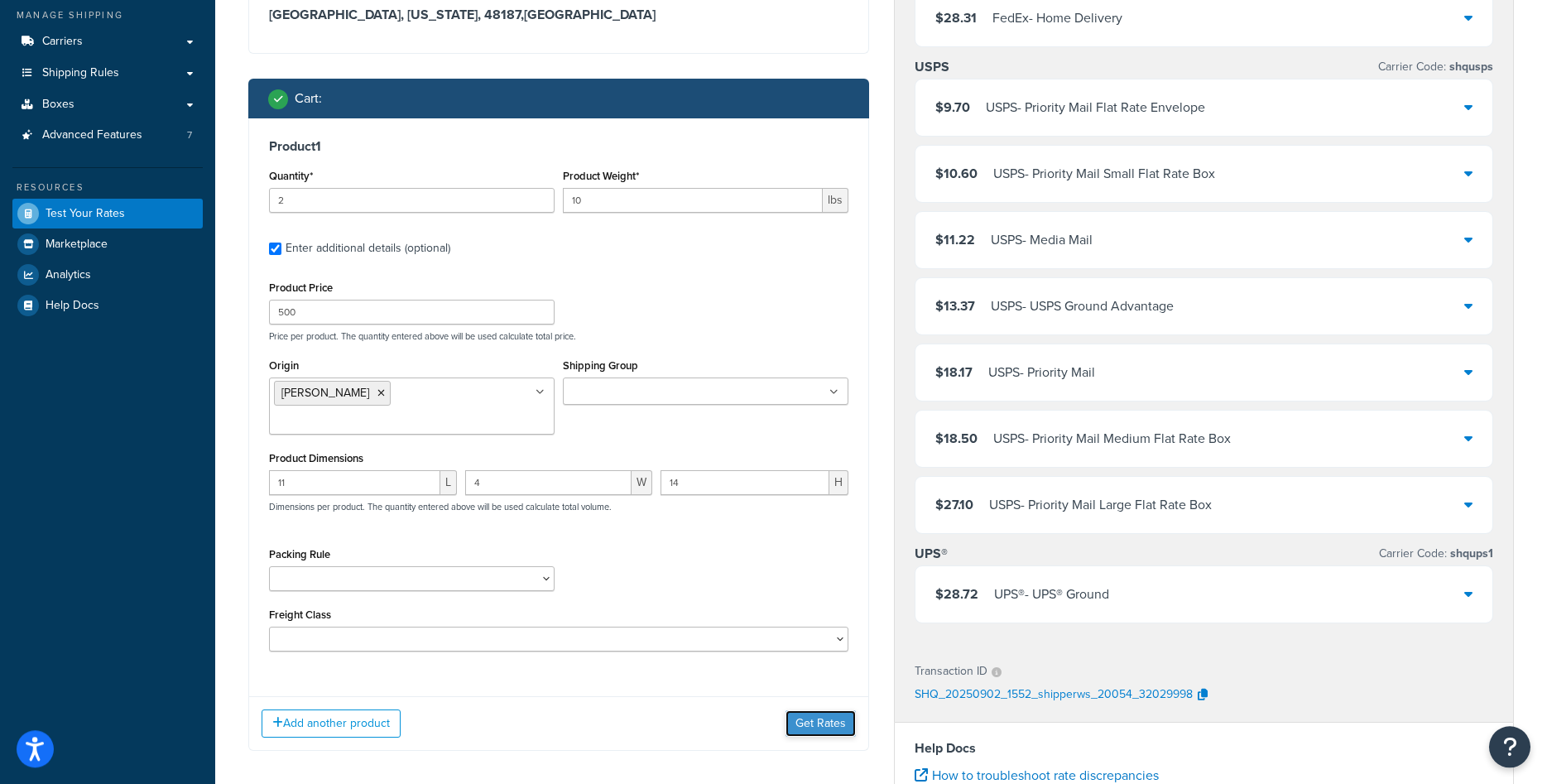
click at [817, 726] on button "Get Rates" at bounding box center [821, 723] width 70 height 26
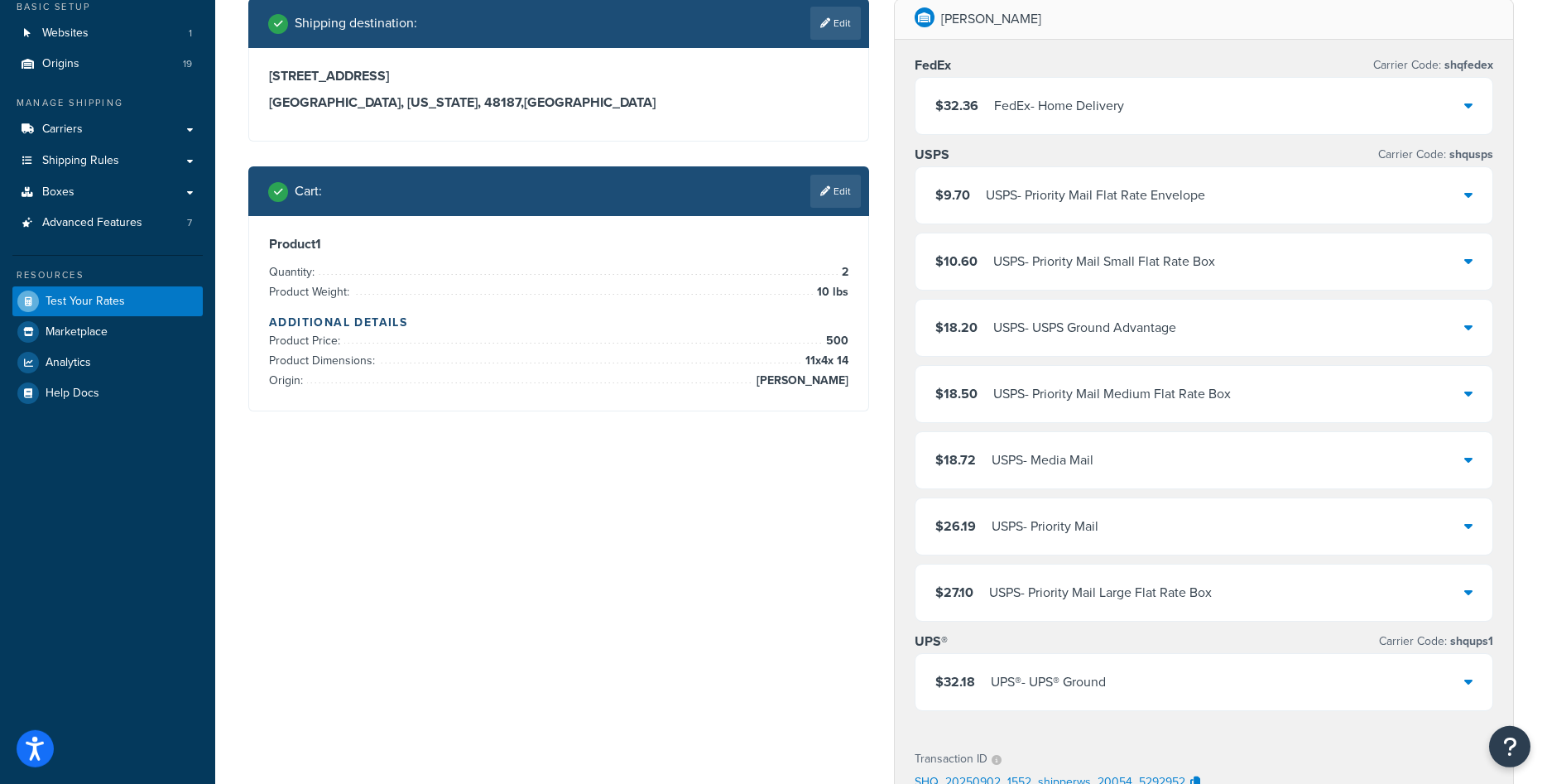
scroll to position [105, 0]
click at [76, 131] on span "Carriers" at bounding box center [62, 130] width 40 height 14
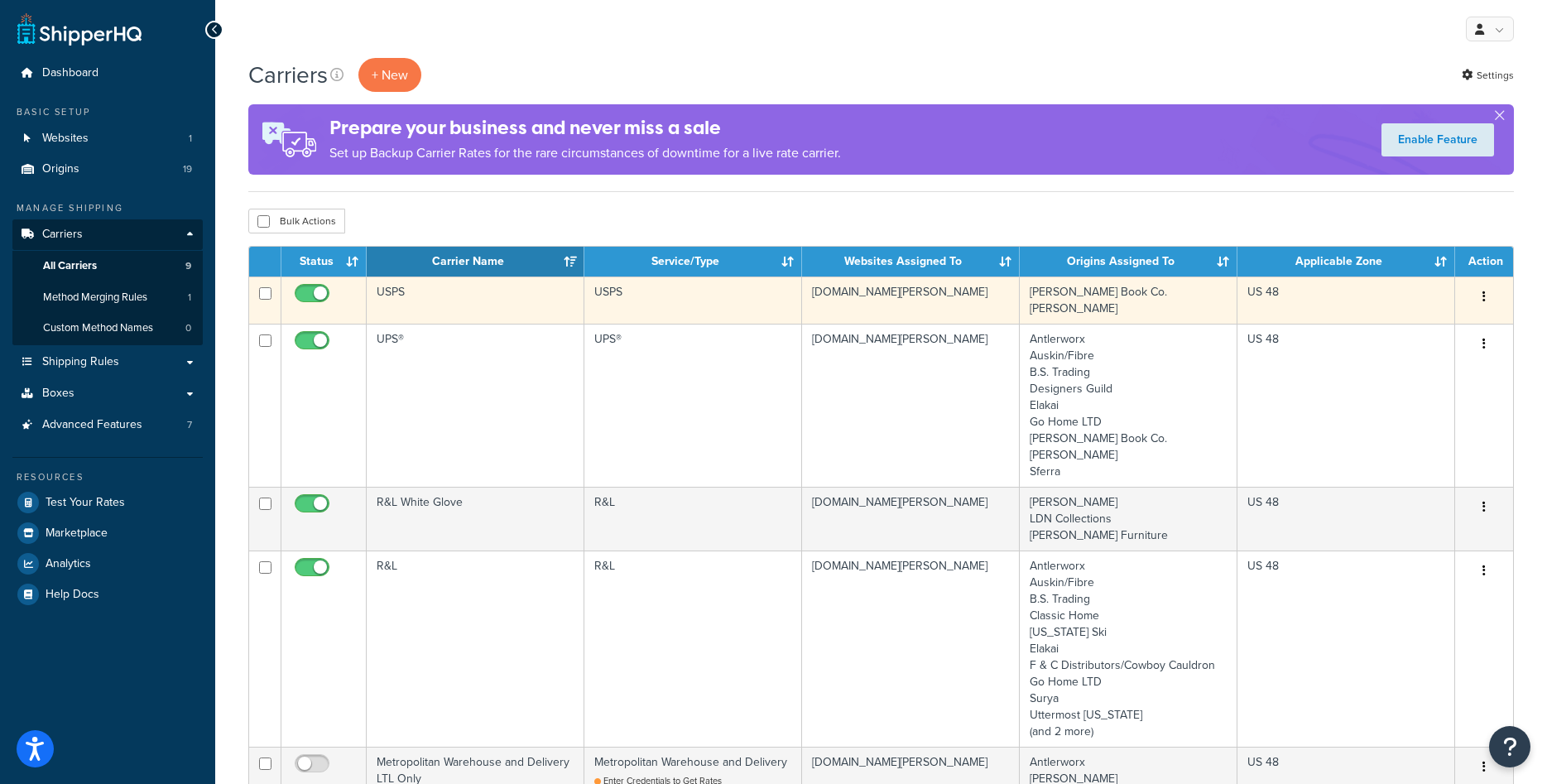
click at [527, 309] on td "USPS" at bounding box center [476, 301] width 218 height 47
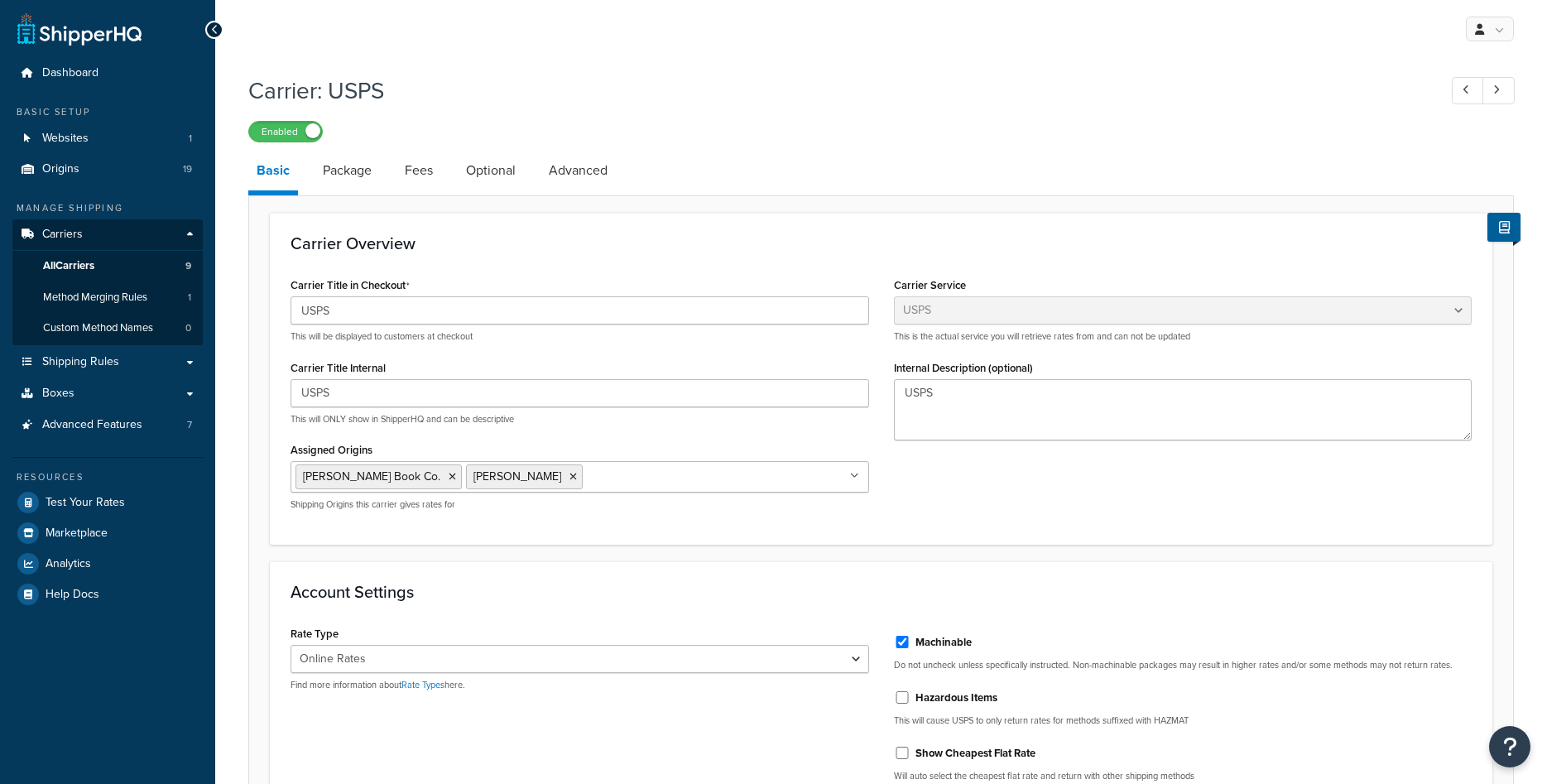
select select "usps"
select select "ONLINE"
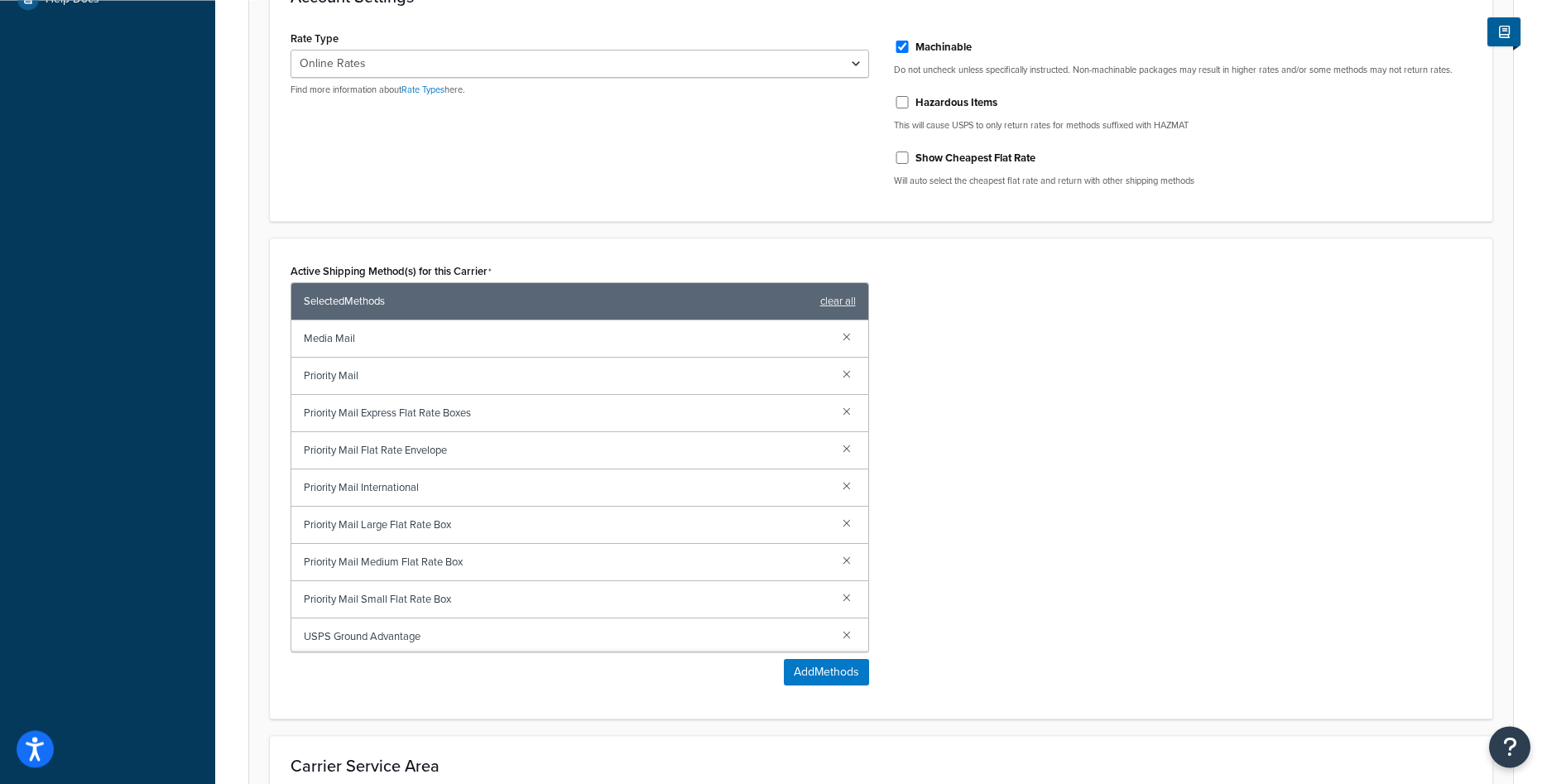
scroll to position [596, 0]
click at [846, 444] on link at bounding box center [846, 446] width 18 height 18
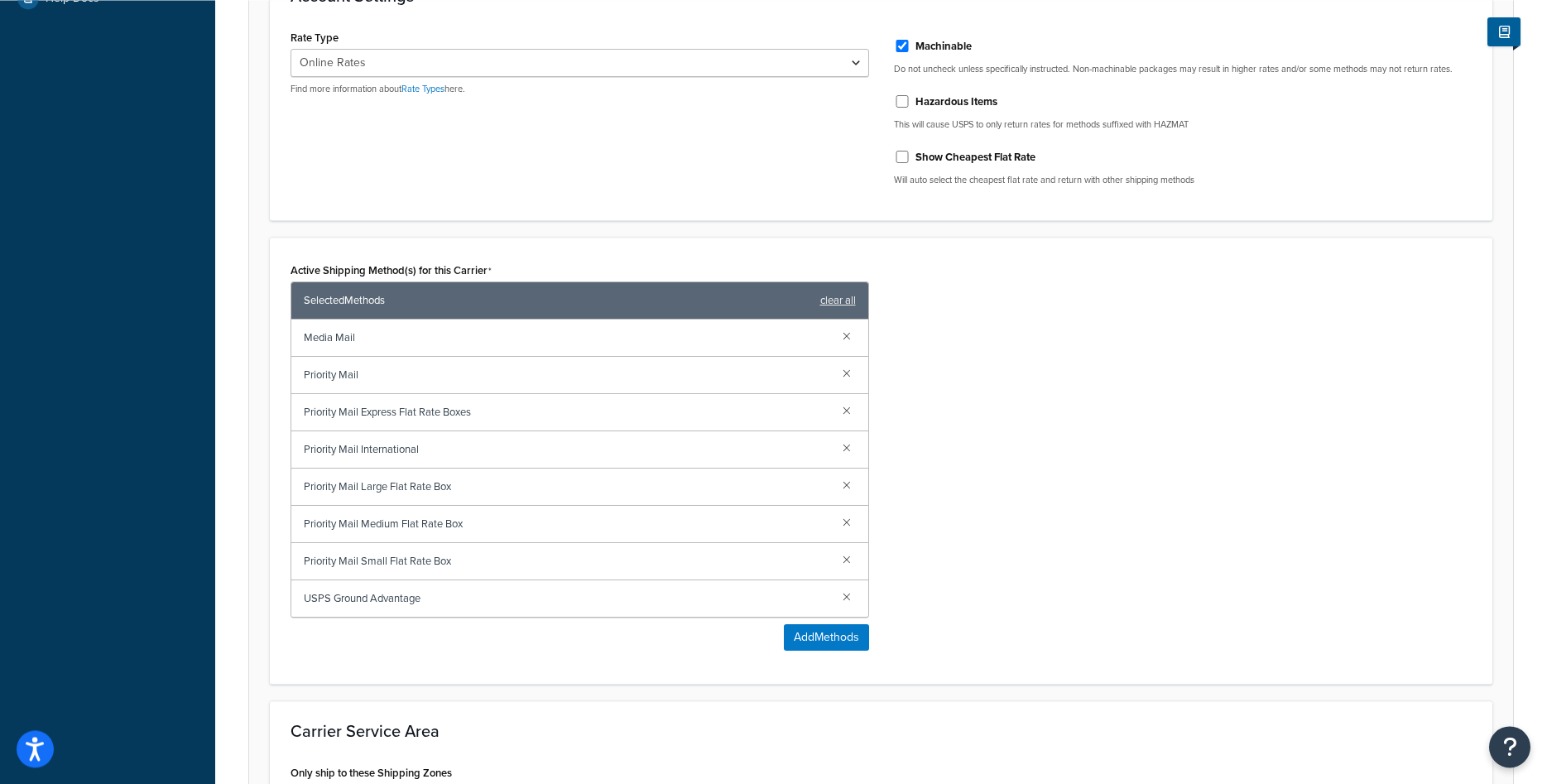
click at [846, 444] on link at bounding box center [846, 446] width 18 height 18
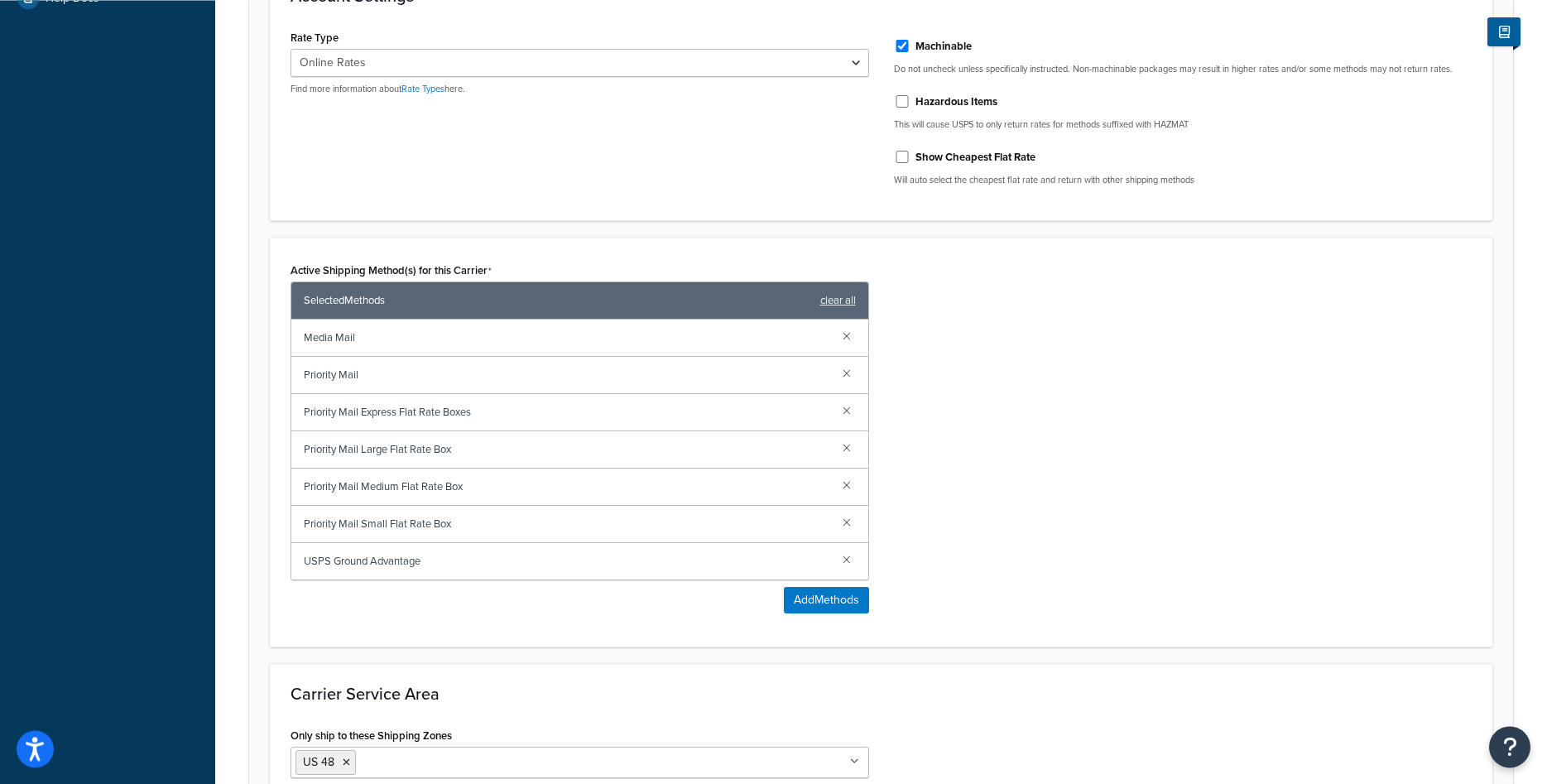
scroll to position [806, 0]
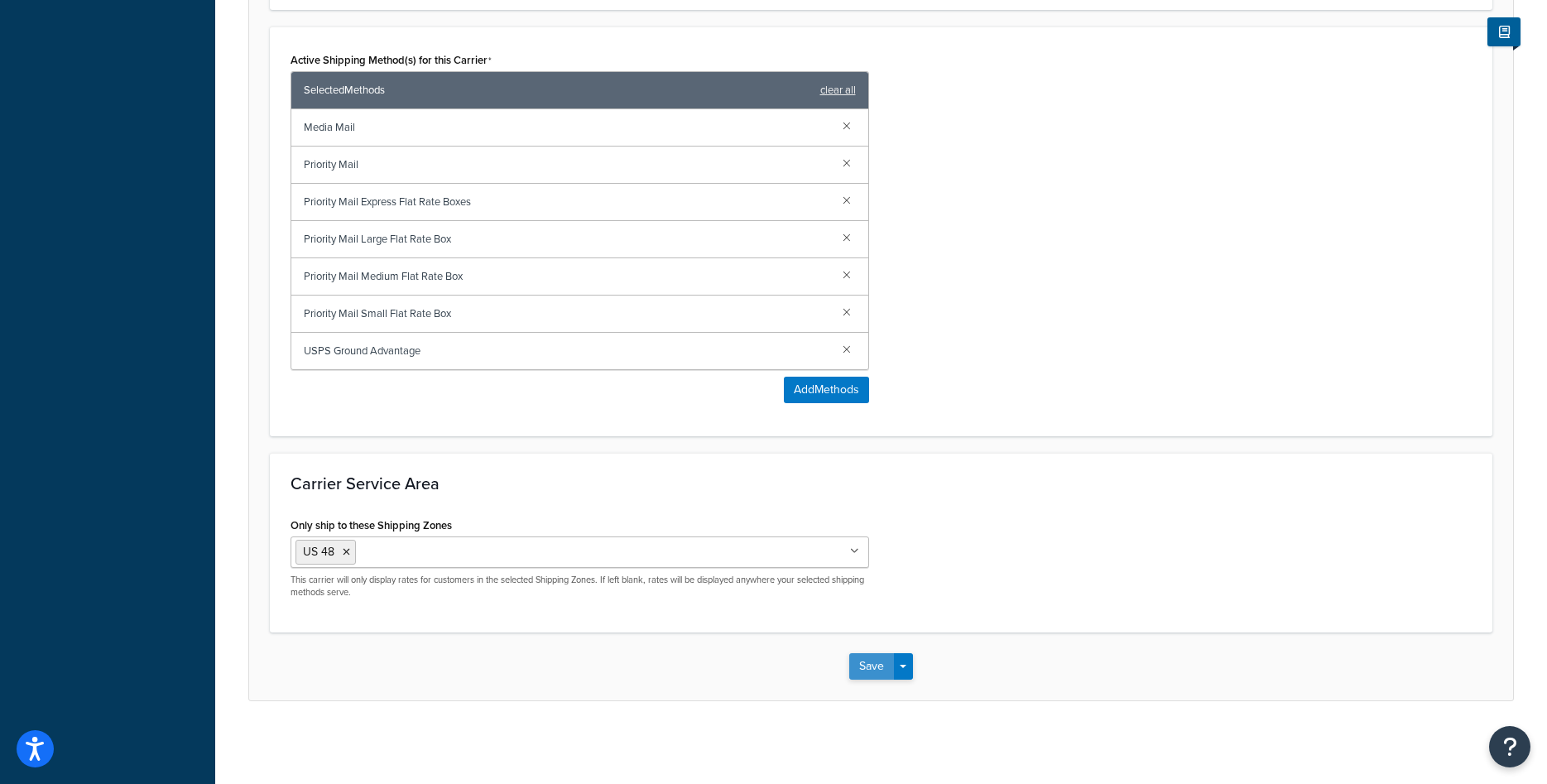
click at [878, 668] on button "Save" at bounding box center [871, 666] width 45 height 26
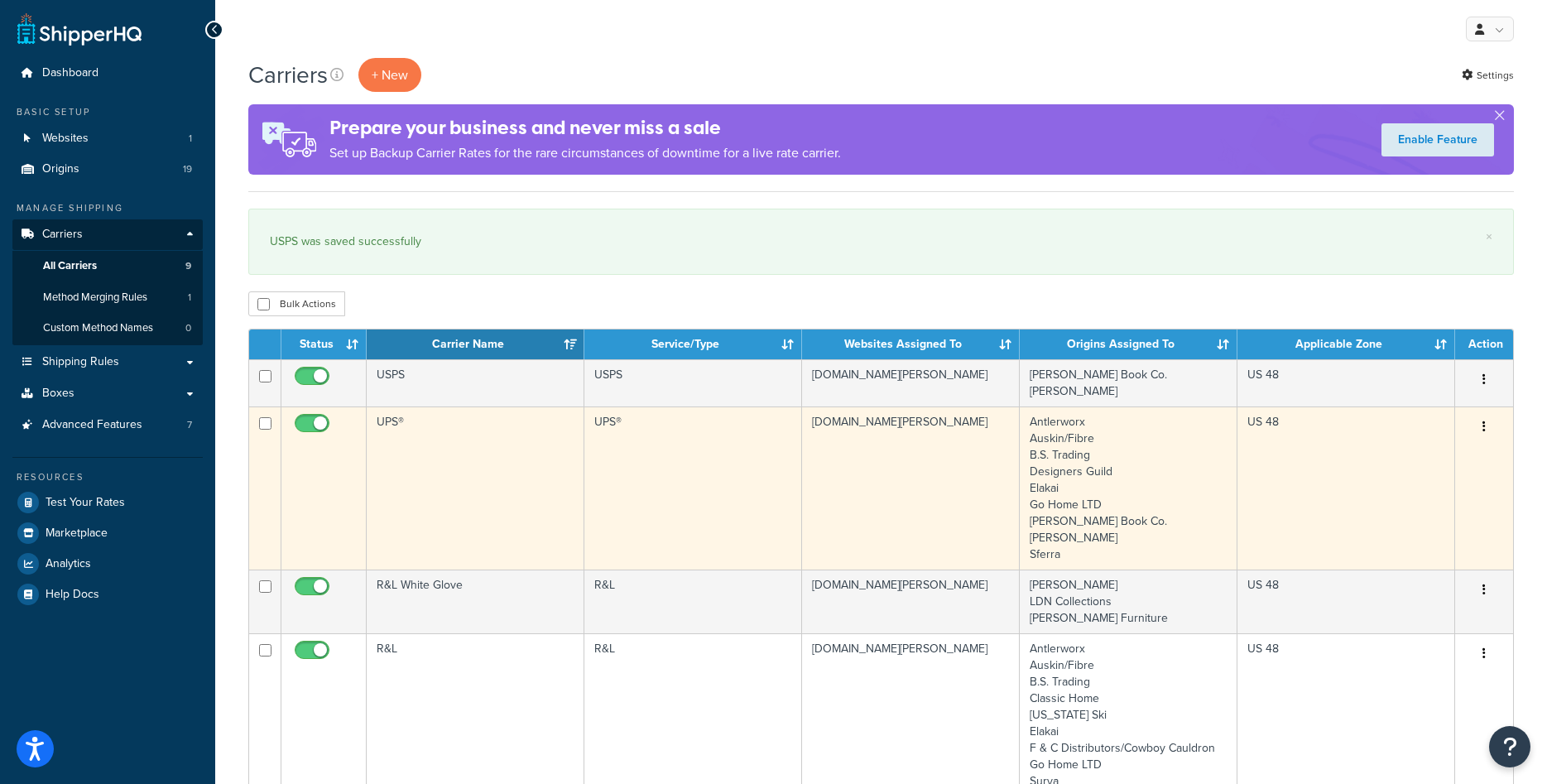
click at [901, 519] on td "[DOMAIN_NAME][PERSON_NAME]" at bounding box center [911, 488] width 218 height 163
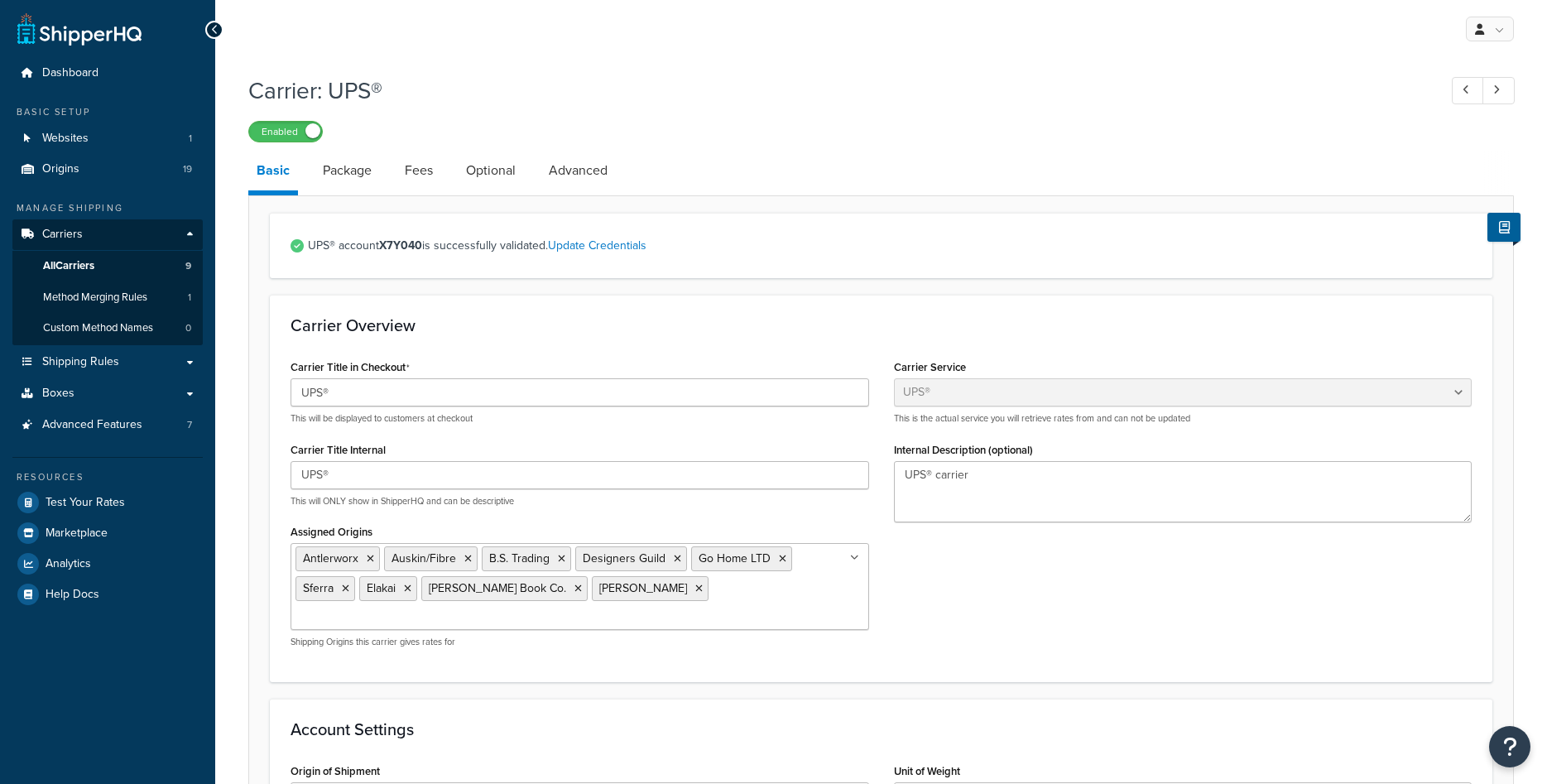
select select "ups"
select select "01"
click at [100, 263] on link "All Carriers 9" at bounding box center [107, 265] width 191 height 31
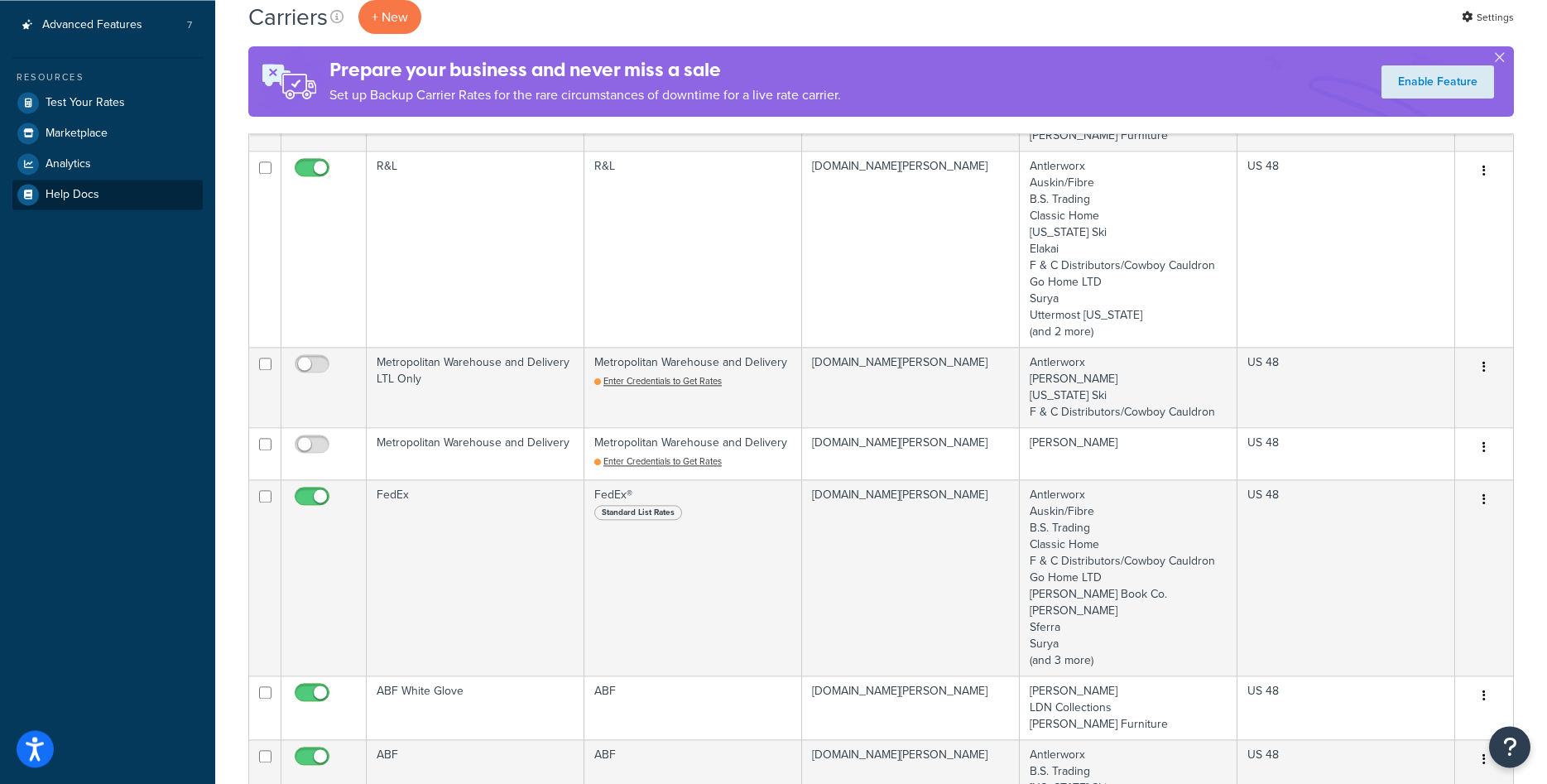
scroll to position [357, 0]
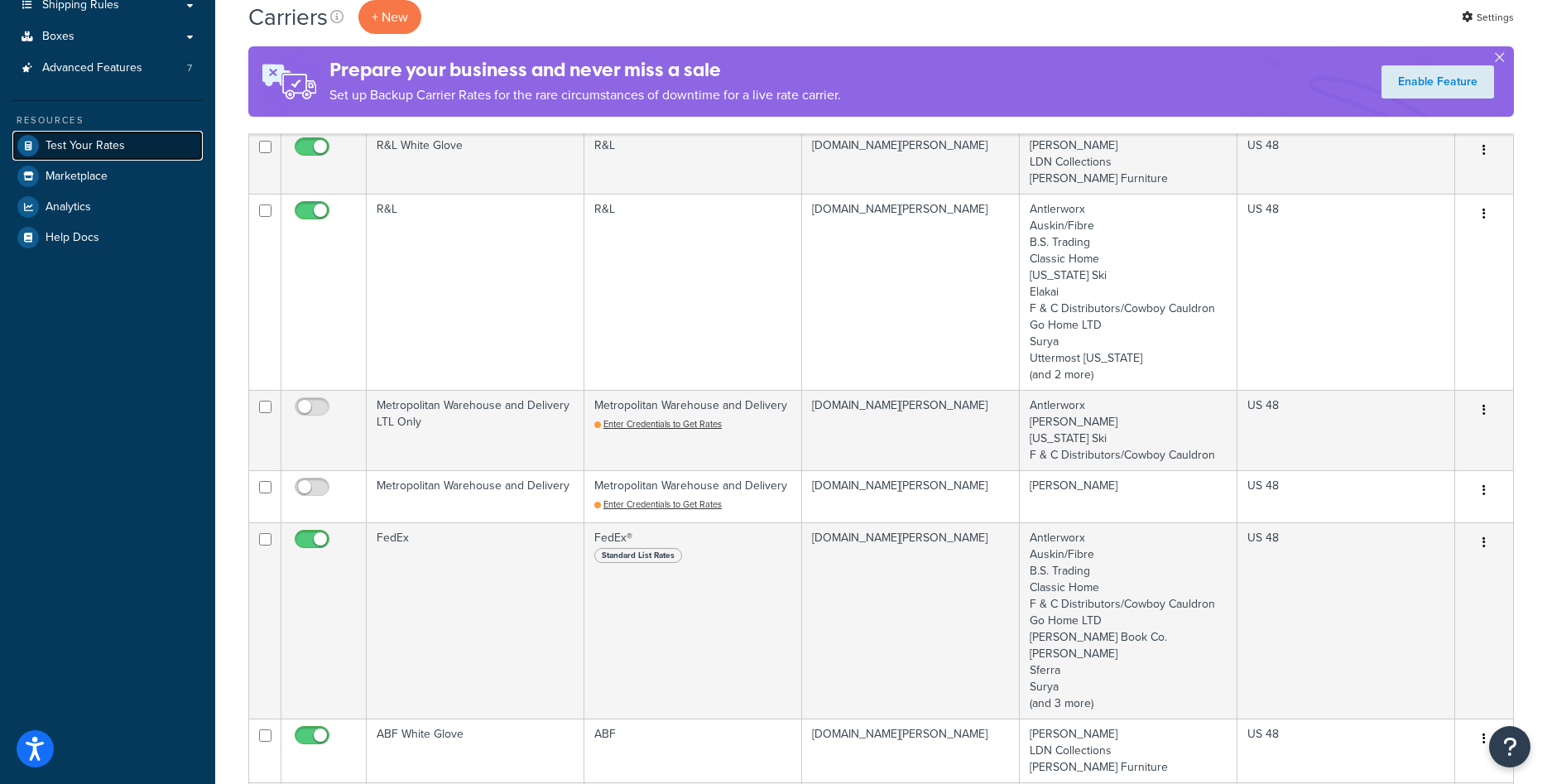
click at [115, 139] on span "Test Your Rates" at bounding box center [85, 146] width 79 height 14
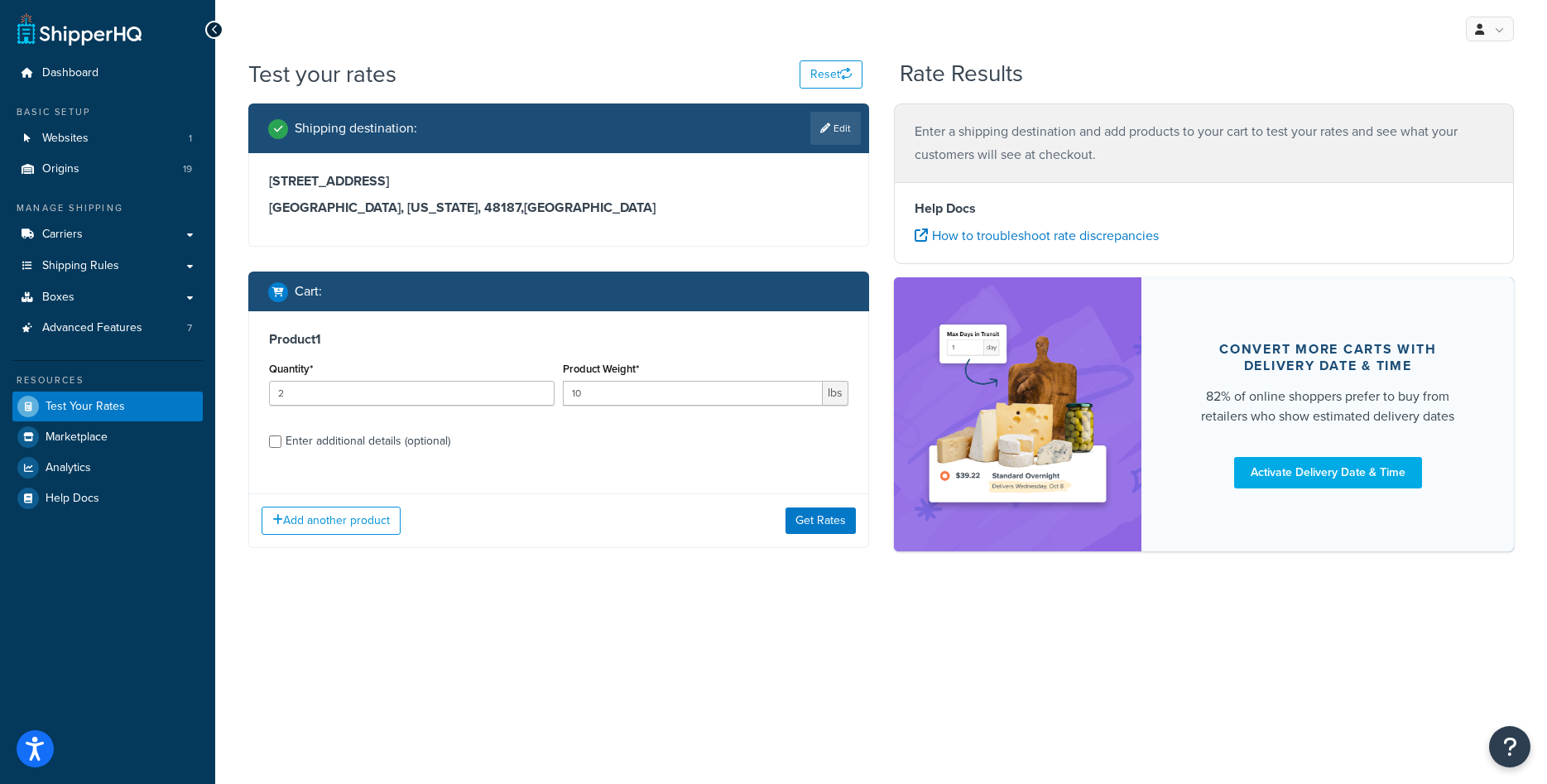
click at [424, 447] on div "Enter additional details (optional)" at bounding box center [367, 441] width 164 height 23
click at [281, 447] on input "Enter additional details (optional)" at bounding box center [275, 441] width 12 height 12
checkbox input "true"
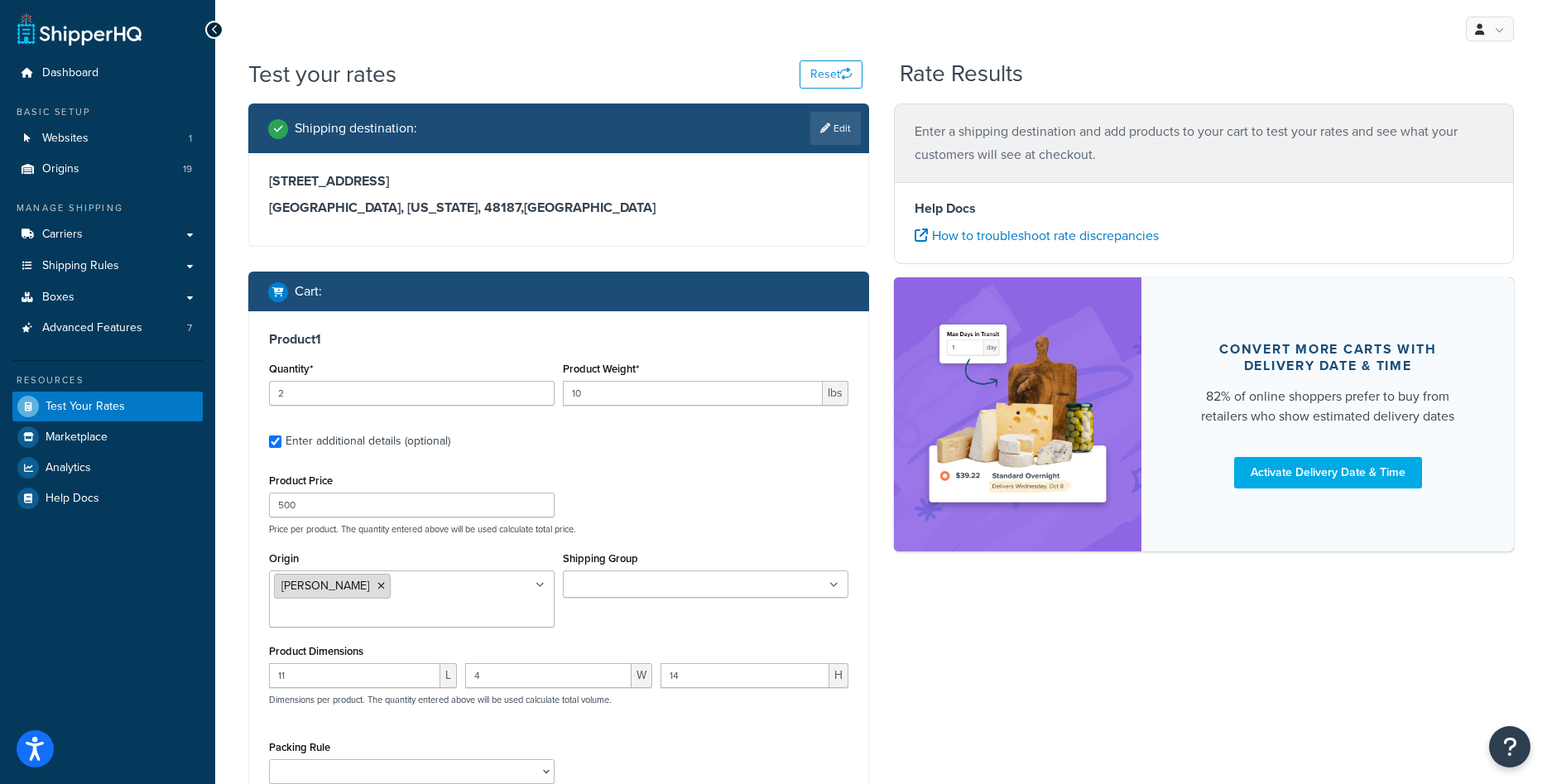
click at [377, 586] on icon at bounding box center [381, 585] width 7 height 10
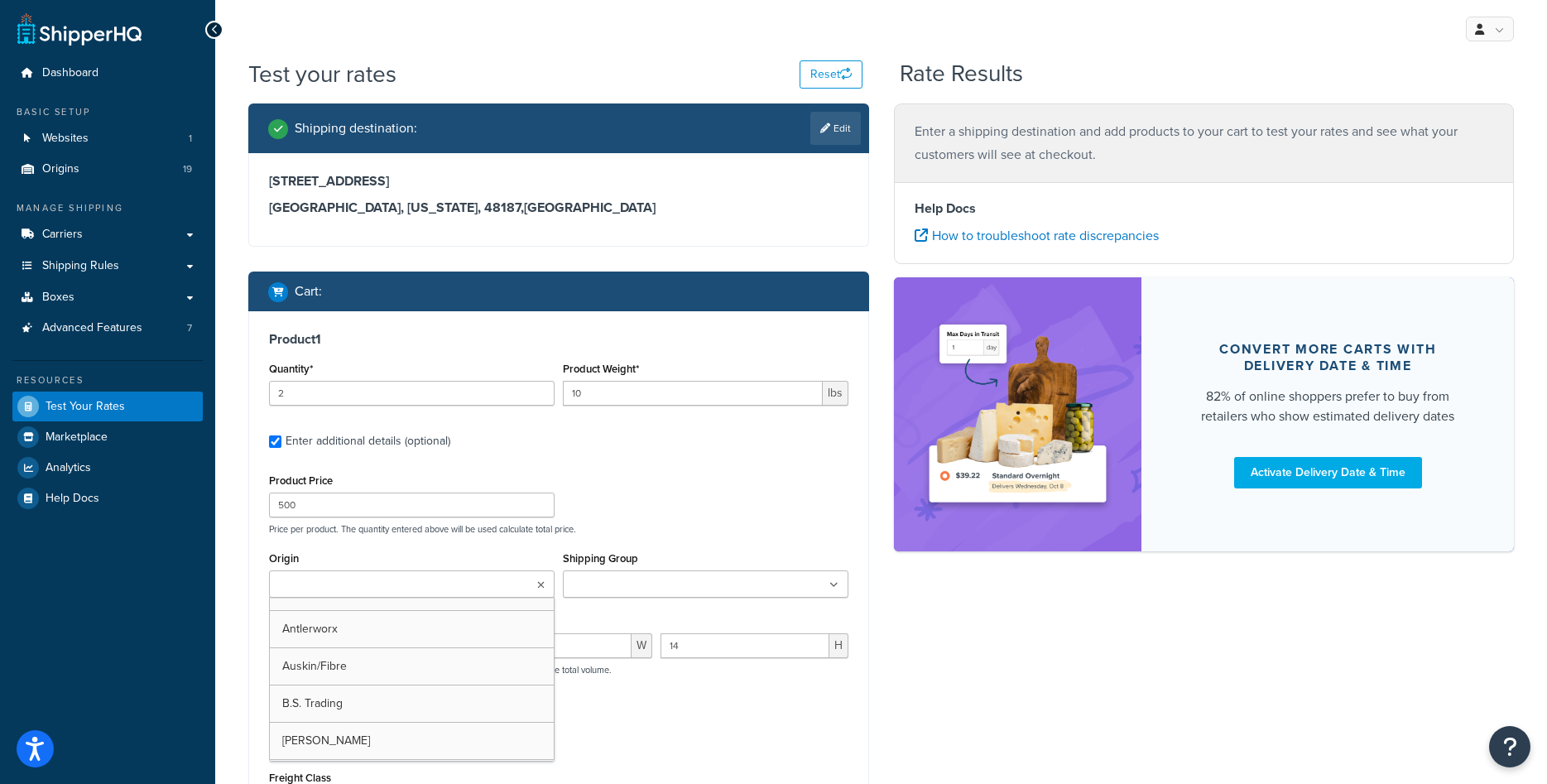
click at [366, 586] on input "Origin" at bounding box center [347, 584] width 147 height 18
type input "surya"
click at [443, 546] on div "Product Price 500 Price per product. The quantity entered above will be used ca…" at bounding box center [558, 643] width 579 height 349
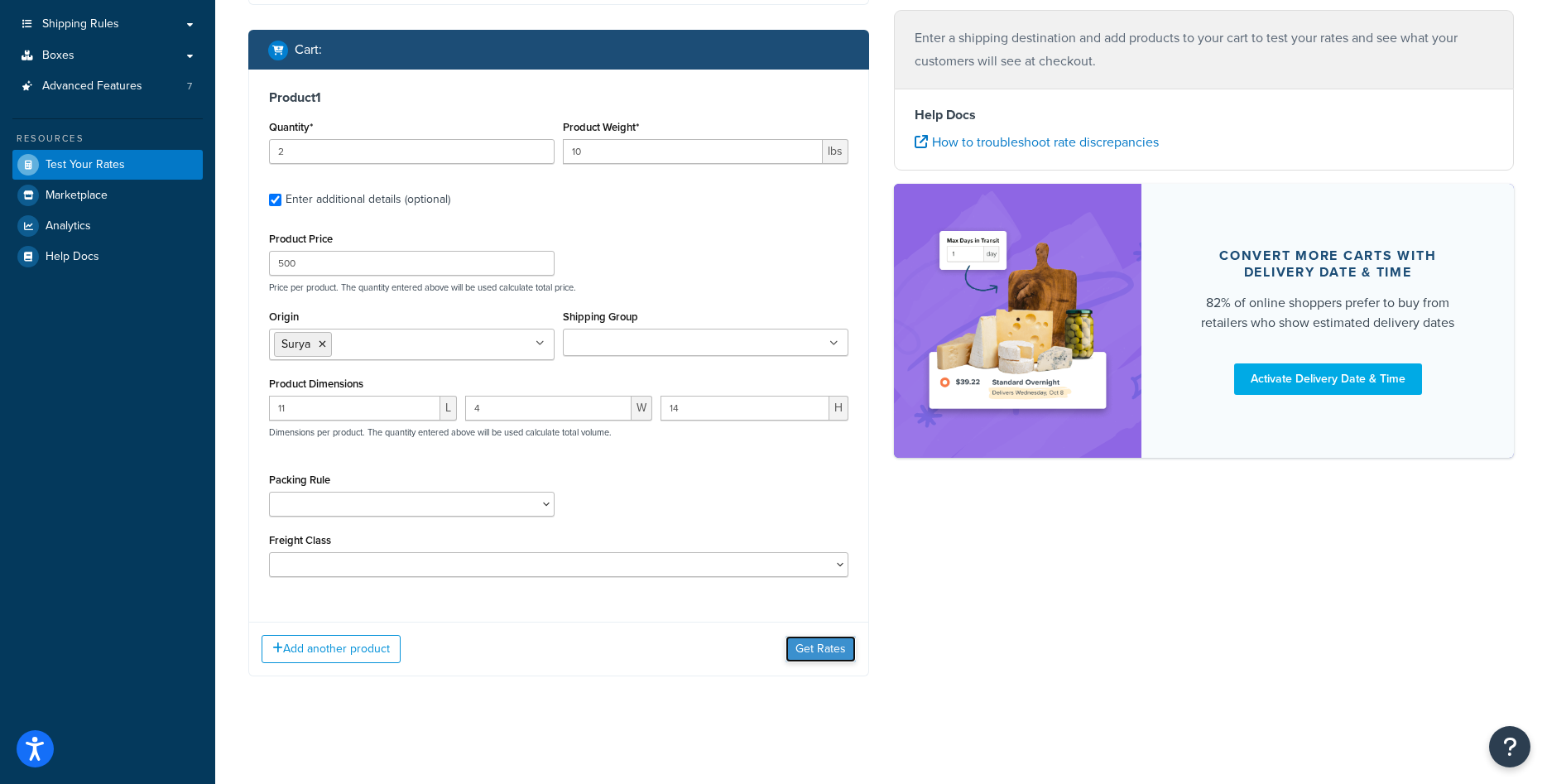
click at [802, 651] on button "Get Rates" at bounding box center [821, 649] width 70 height 26
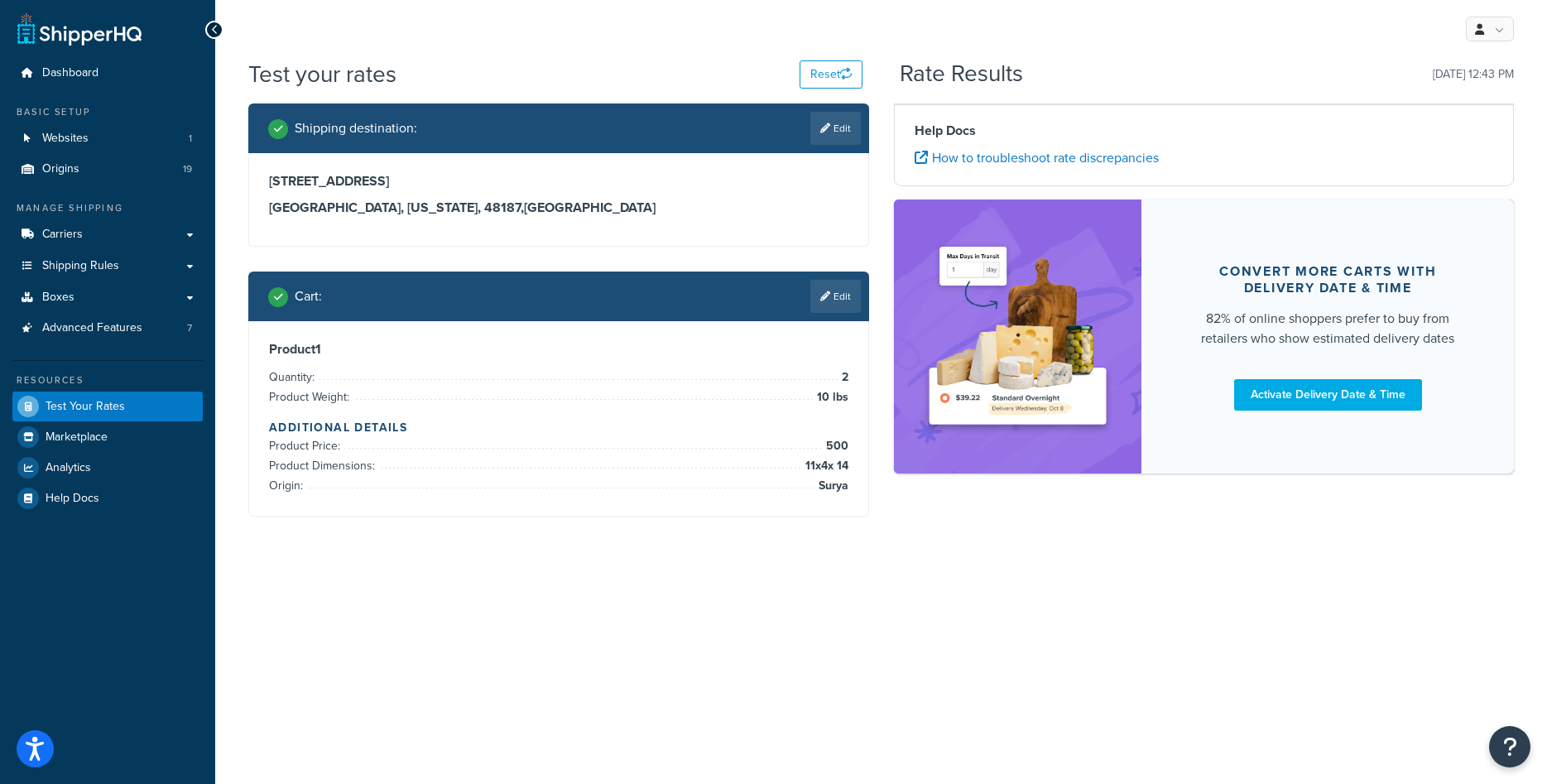
scroll to position [0, 0]
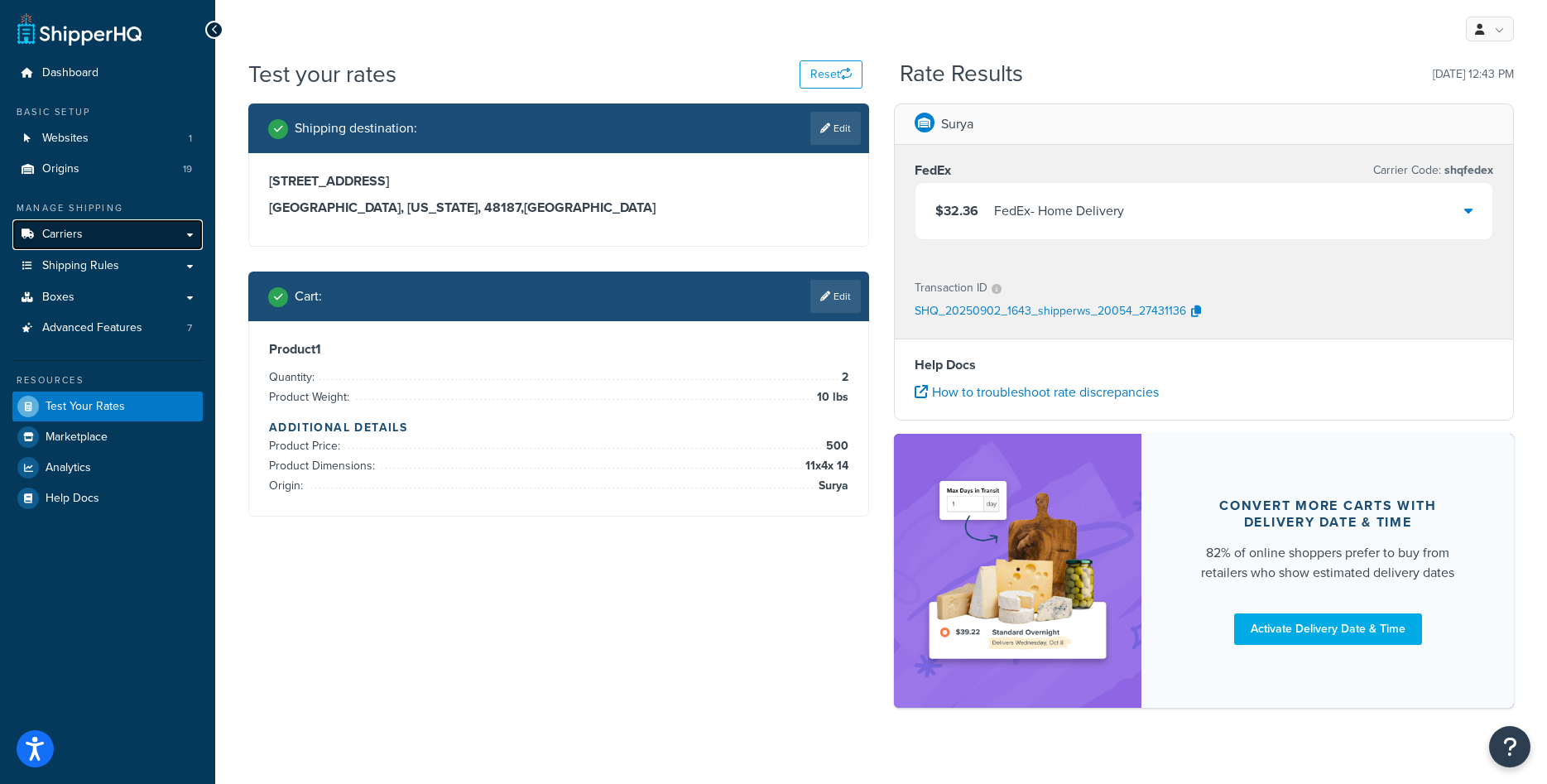
click at [78, 236] on span "Carriers" at bounding box center [62, 235] width 40 height 14
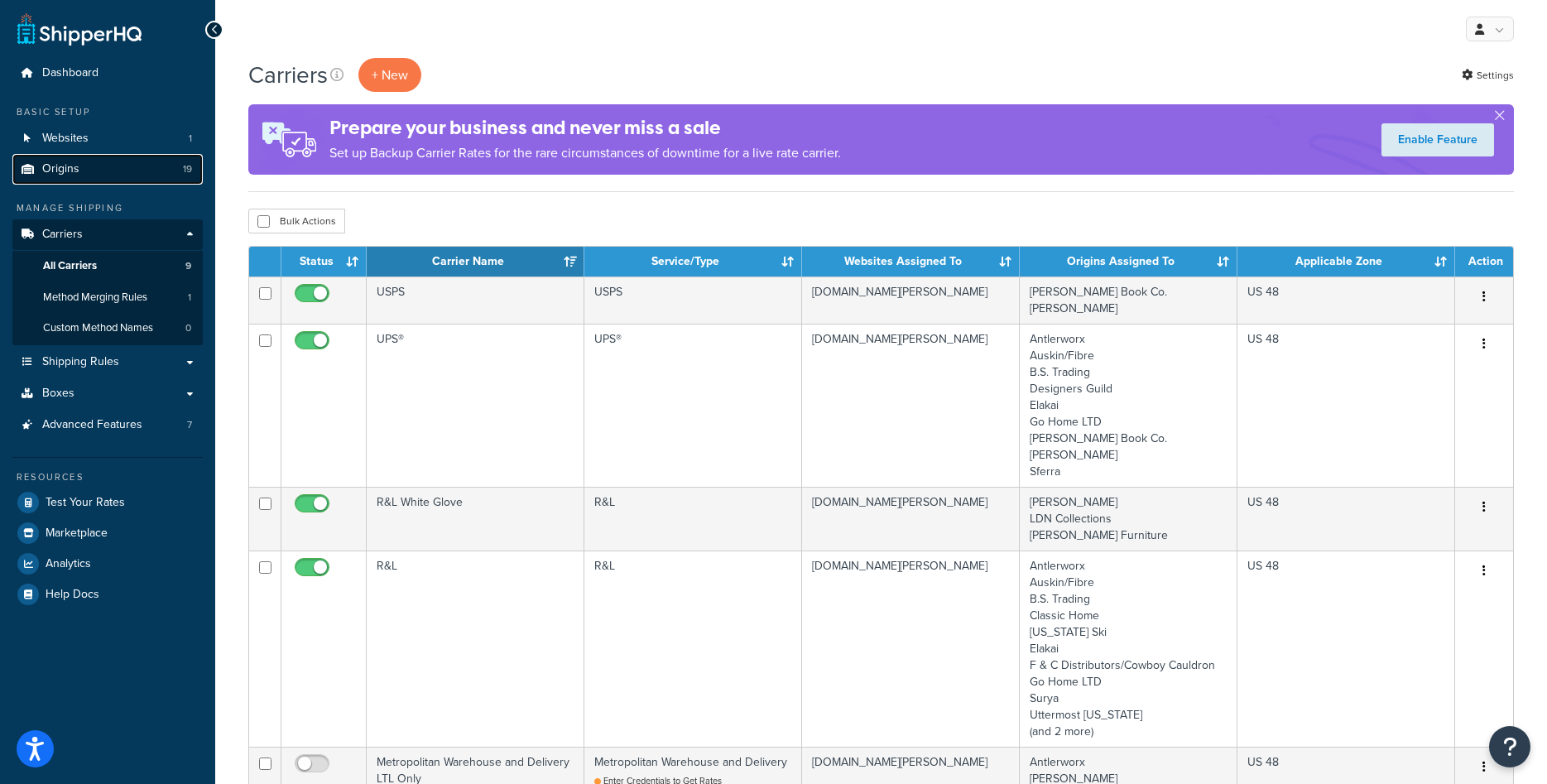
click at [77, 165] on span "Origins" at bounding box center [61, 170] width 37 height 14
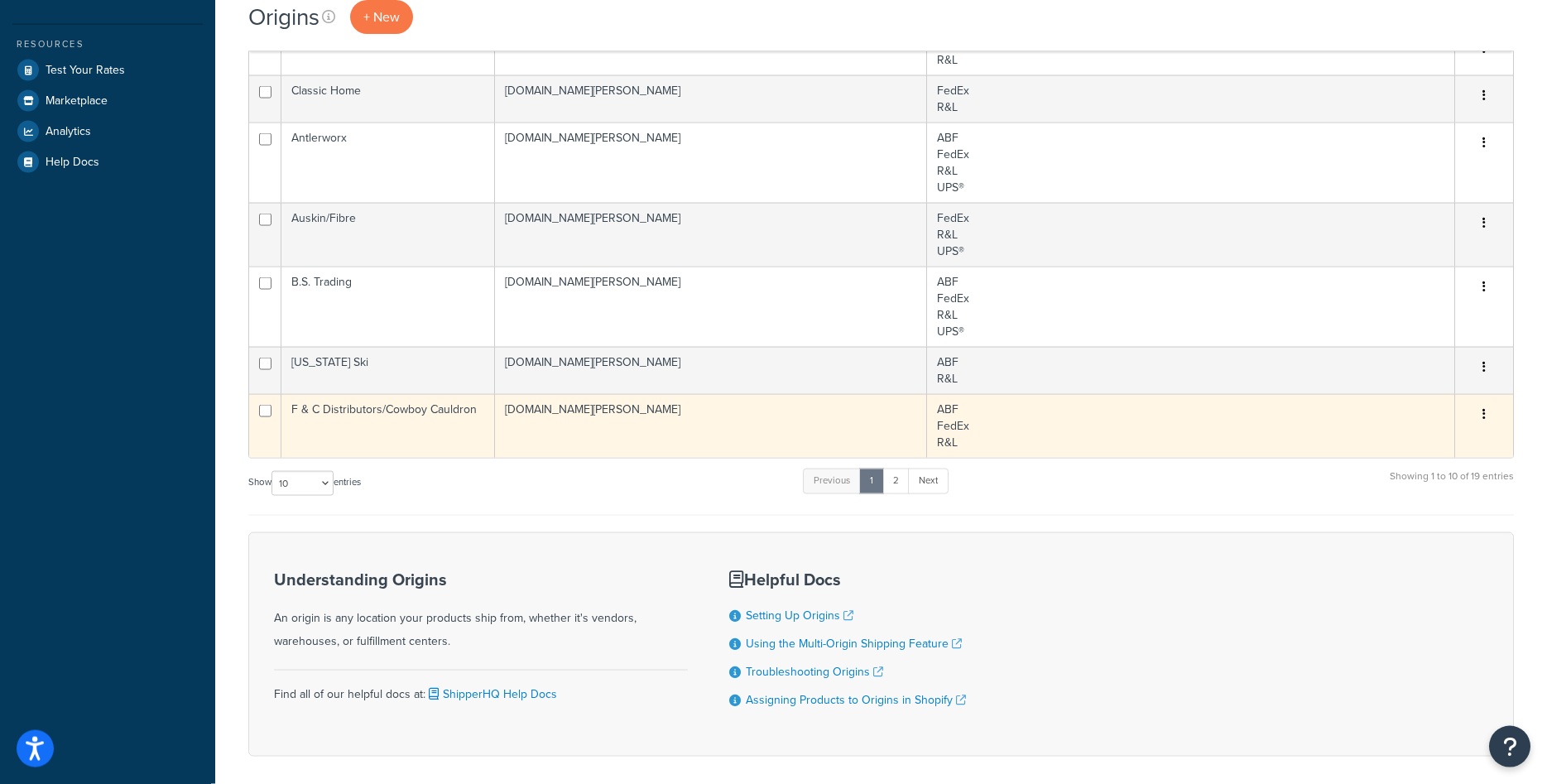
scroll to position [338, 0]
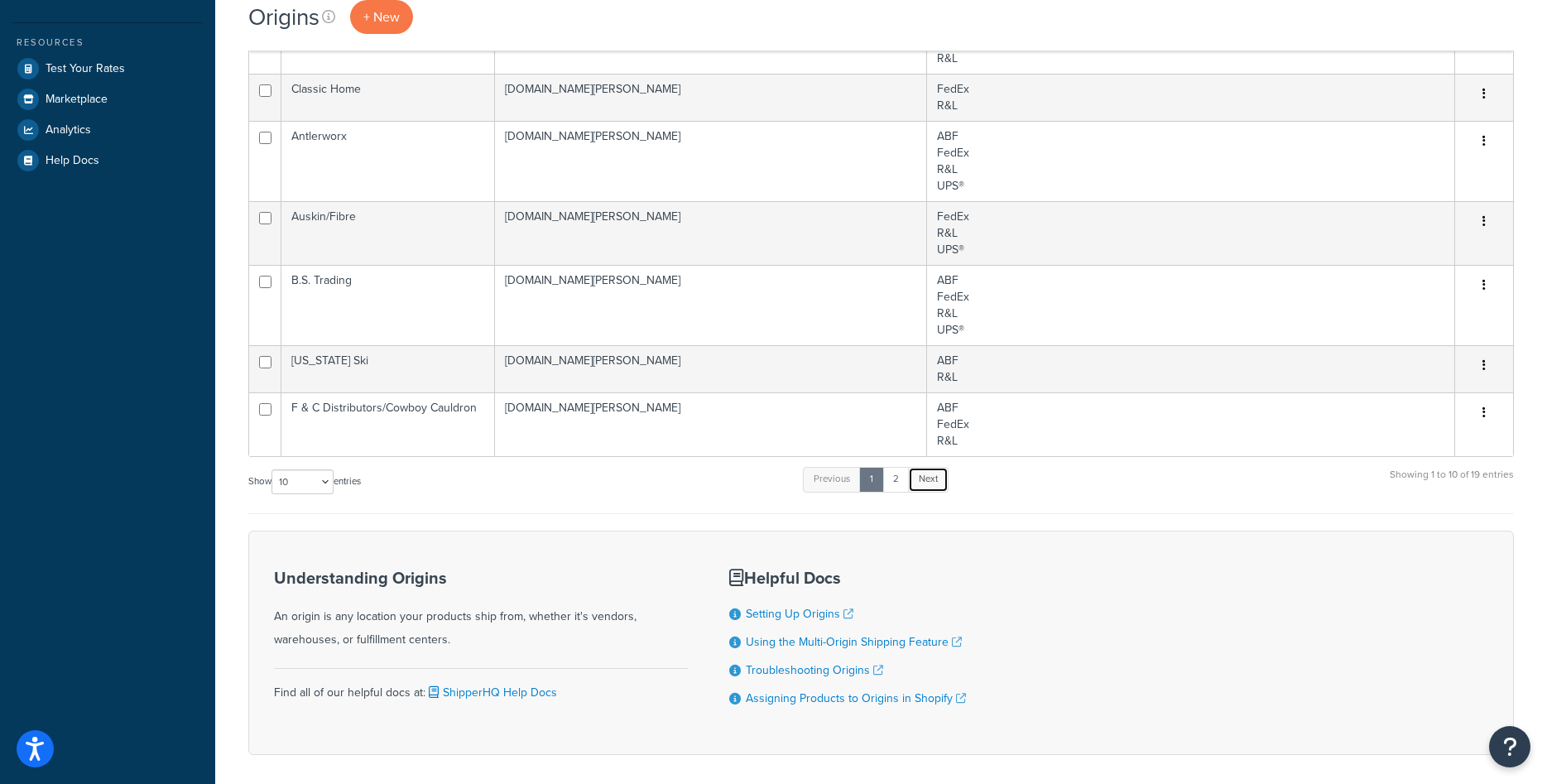
click at [919, 487] on link "Next" at bounding box center [928, 479] width 40 height 25
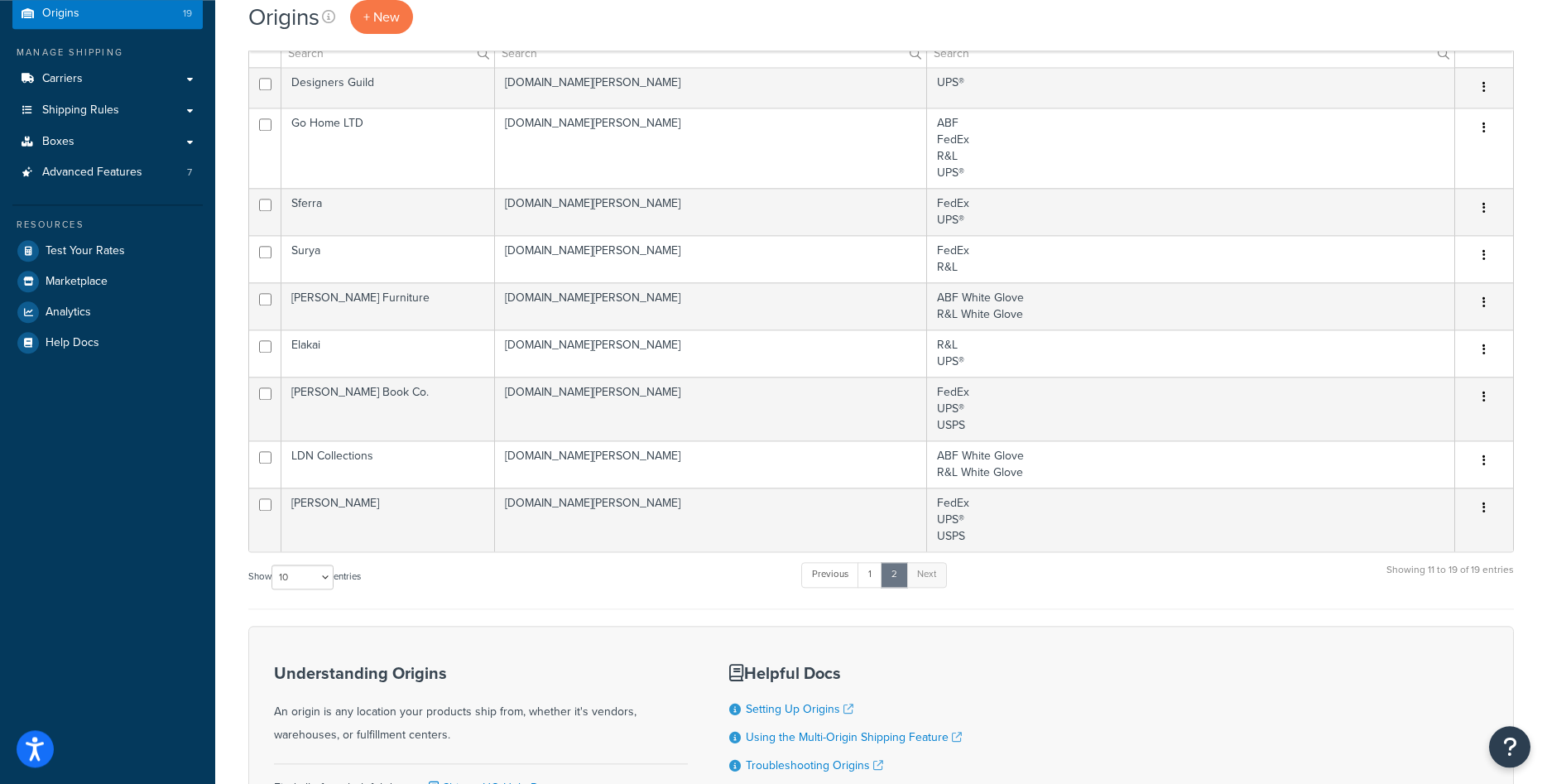
scroll to position [152, 0]
